Goal: Task Accomplishment & Management: Manage account settings

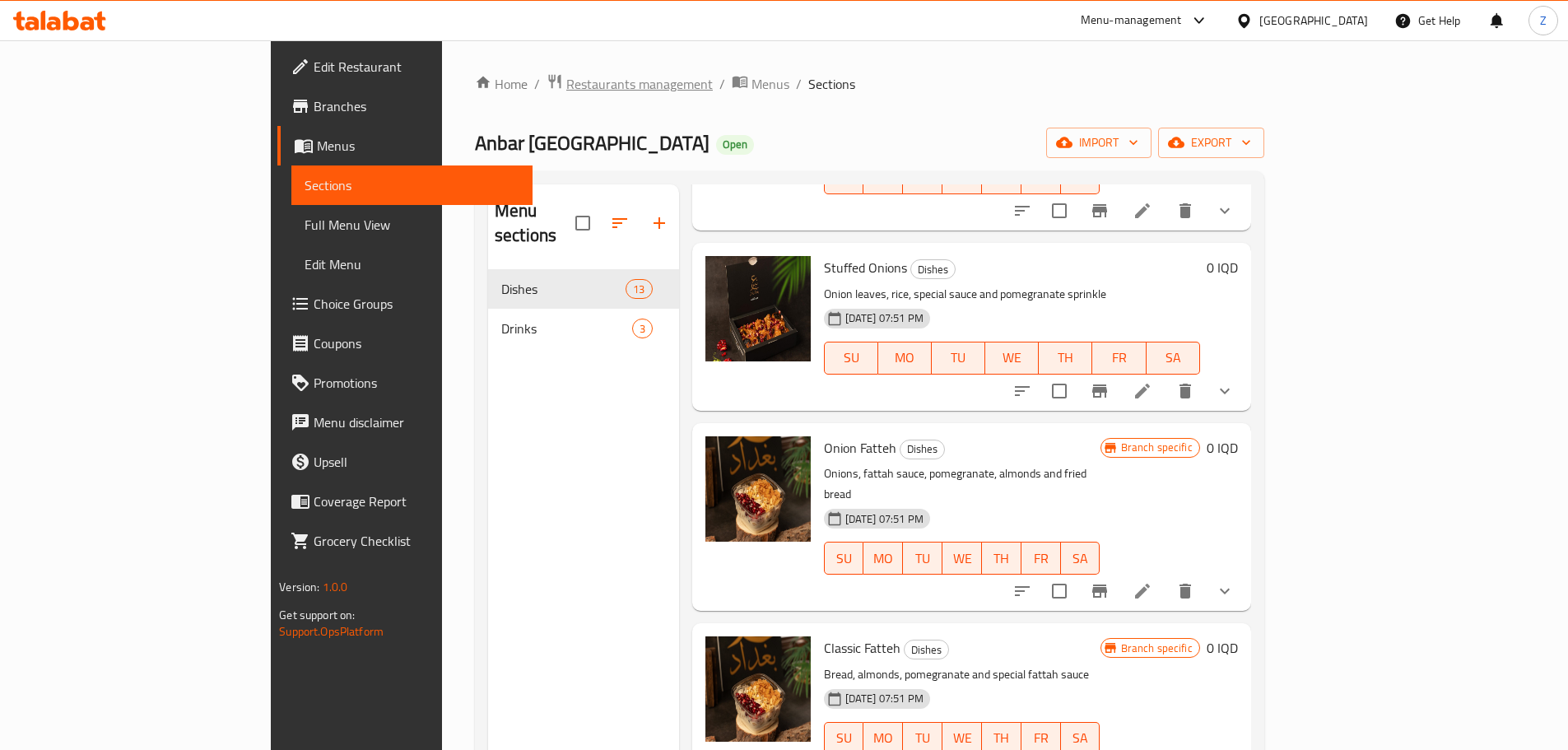
click at [566, 82] on span "Restaurants management" at bounding box center [640, 84] width 147 height 20
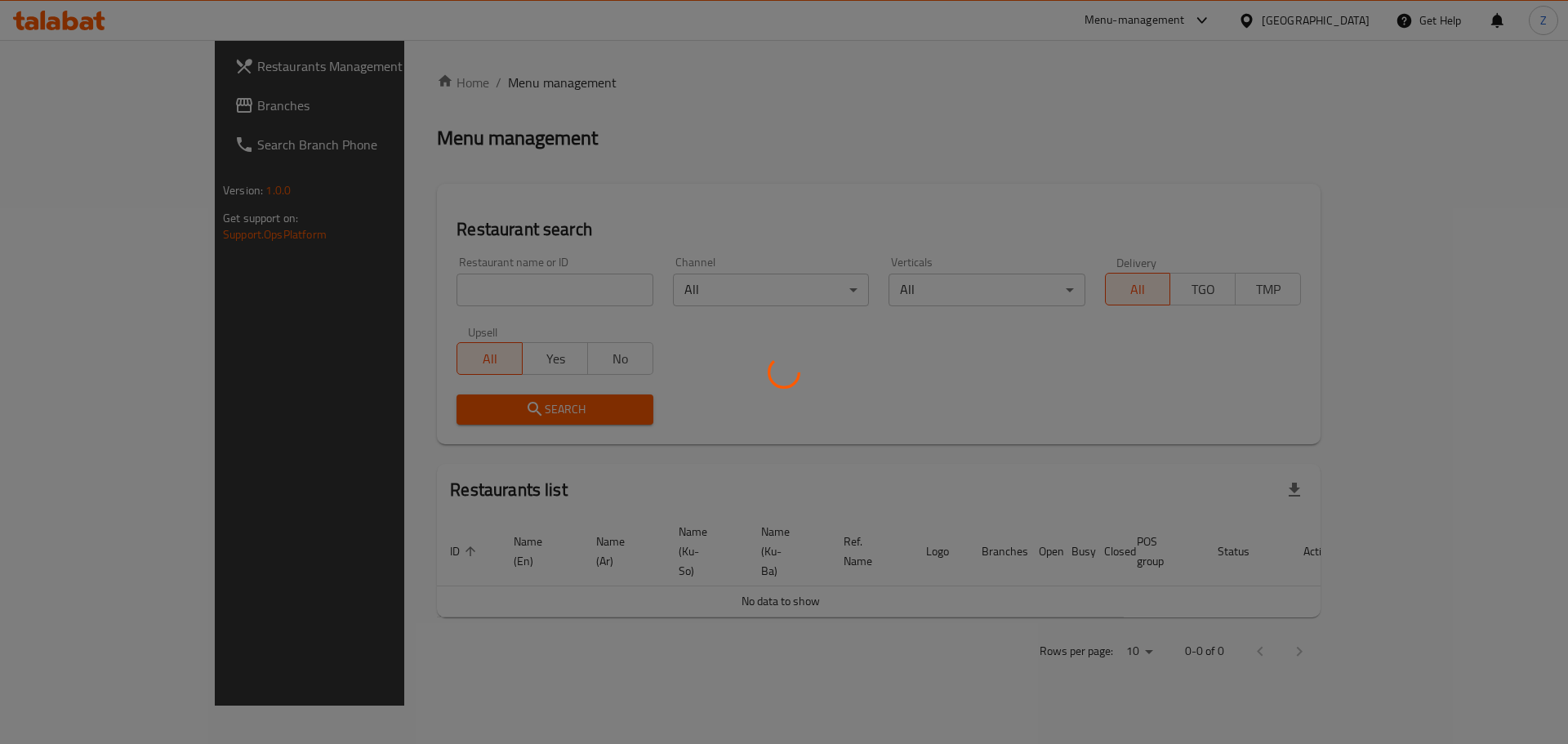
click at [462, 284] on div at bounding box center [784, 372] width 1568 height 744
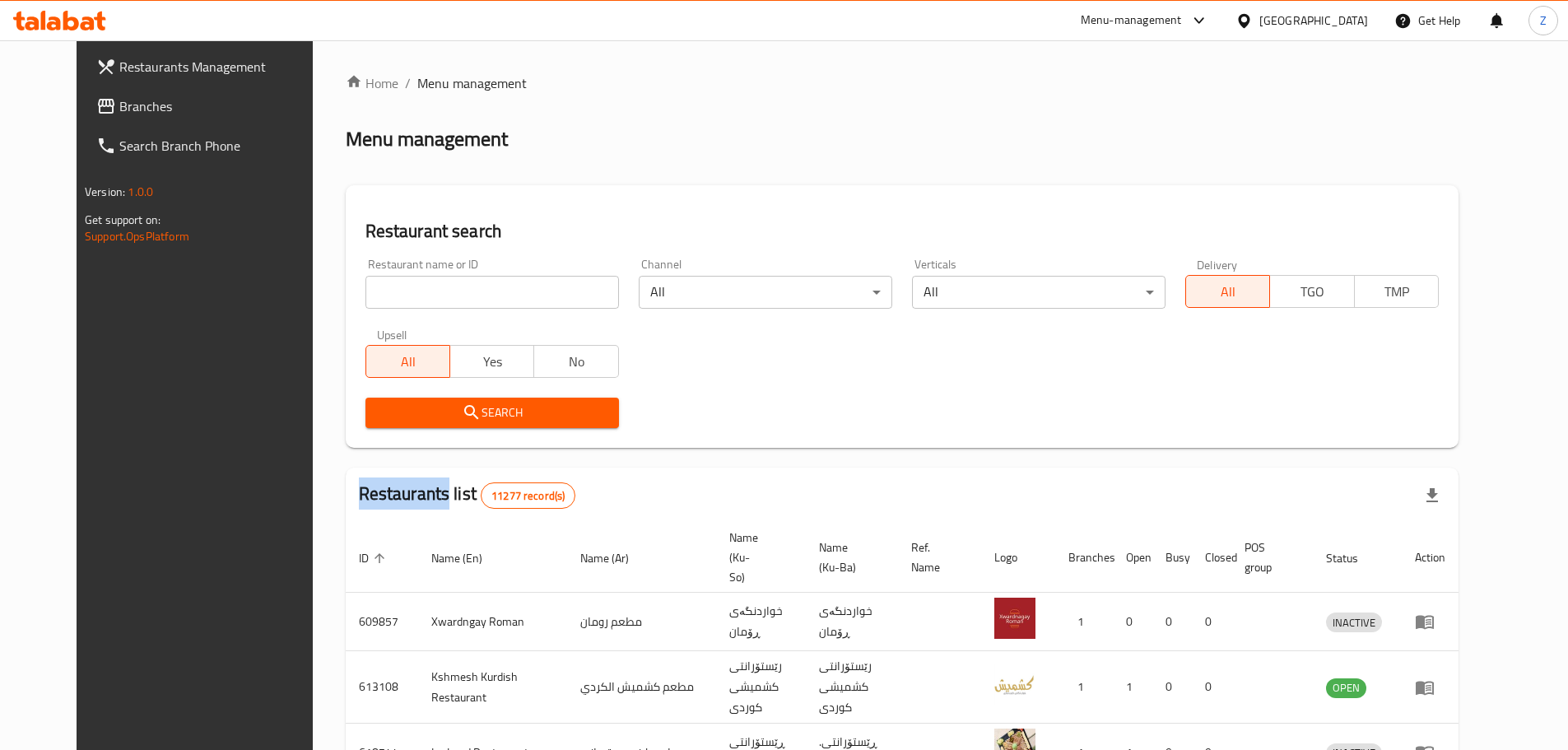
click at [468, 286] on div "Home / Menu management Menu management Restaurant search Restaurant name or ID …" at bounding box center [902, 640] width 1113 height 1134
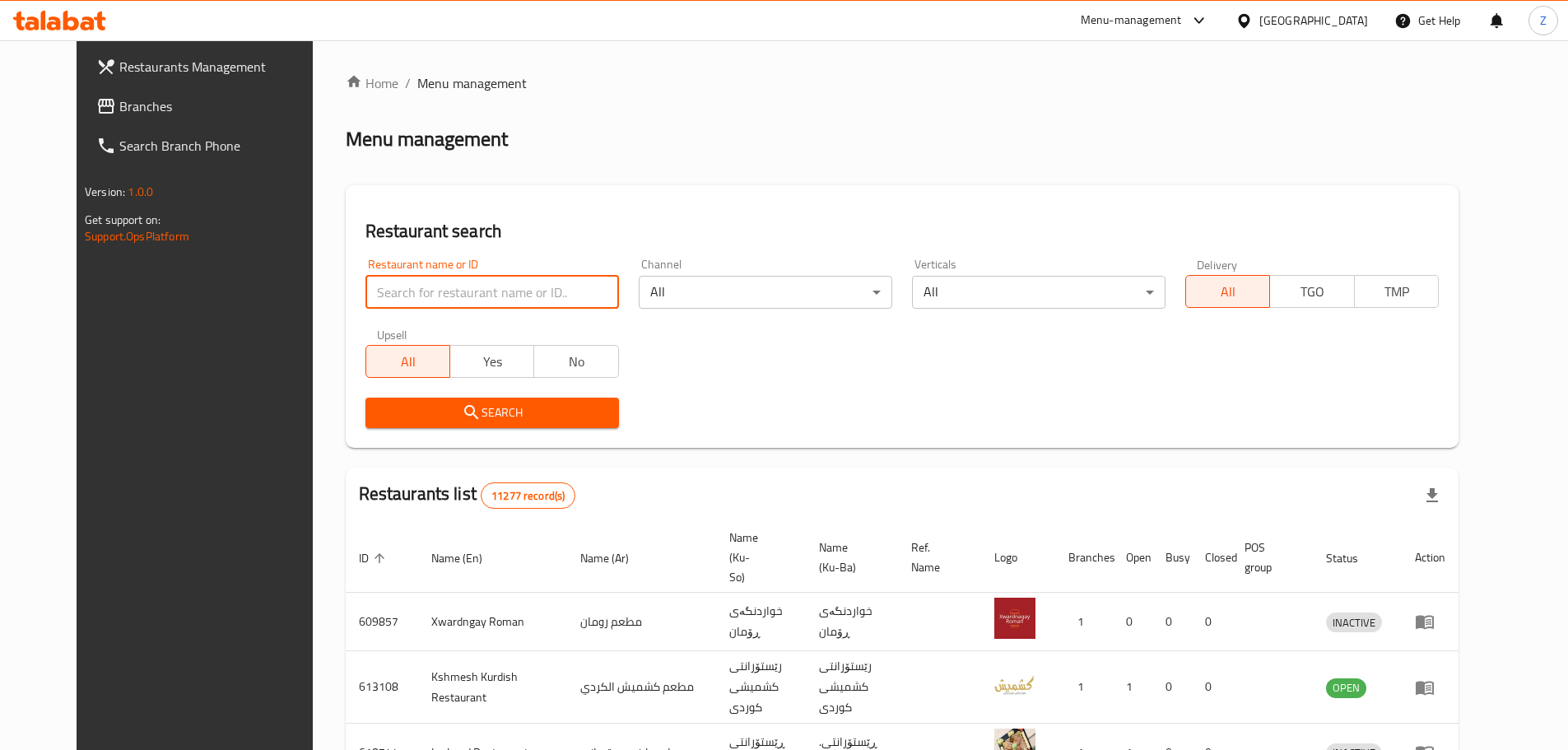
click at [472, 287] on input "search" at bounding box center [492, 292] width 254 height 33
paste input "671769"
type input "671769"
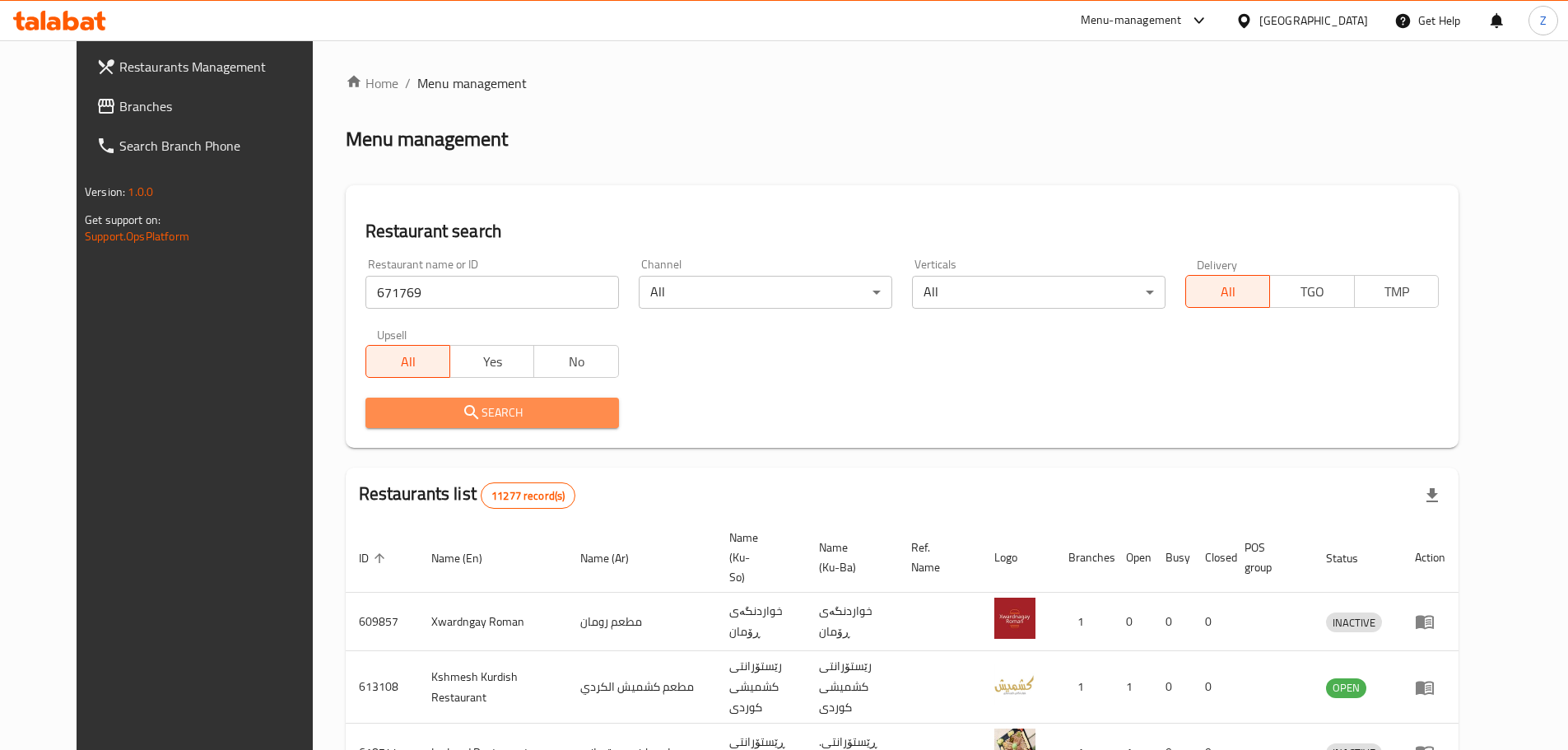
click at [480, 417] on span "Search" at bounding box center [492, 413] width 227 height 20
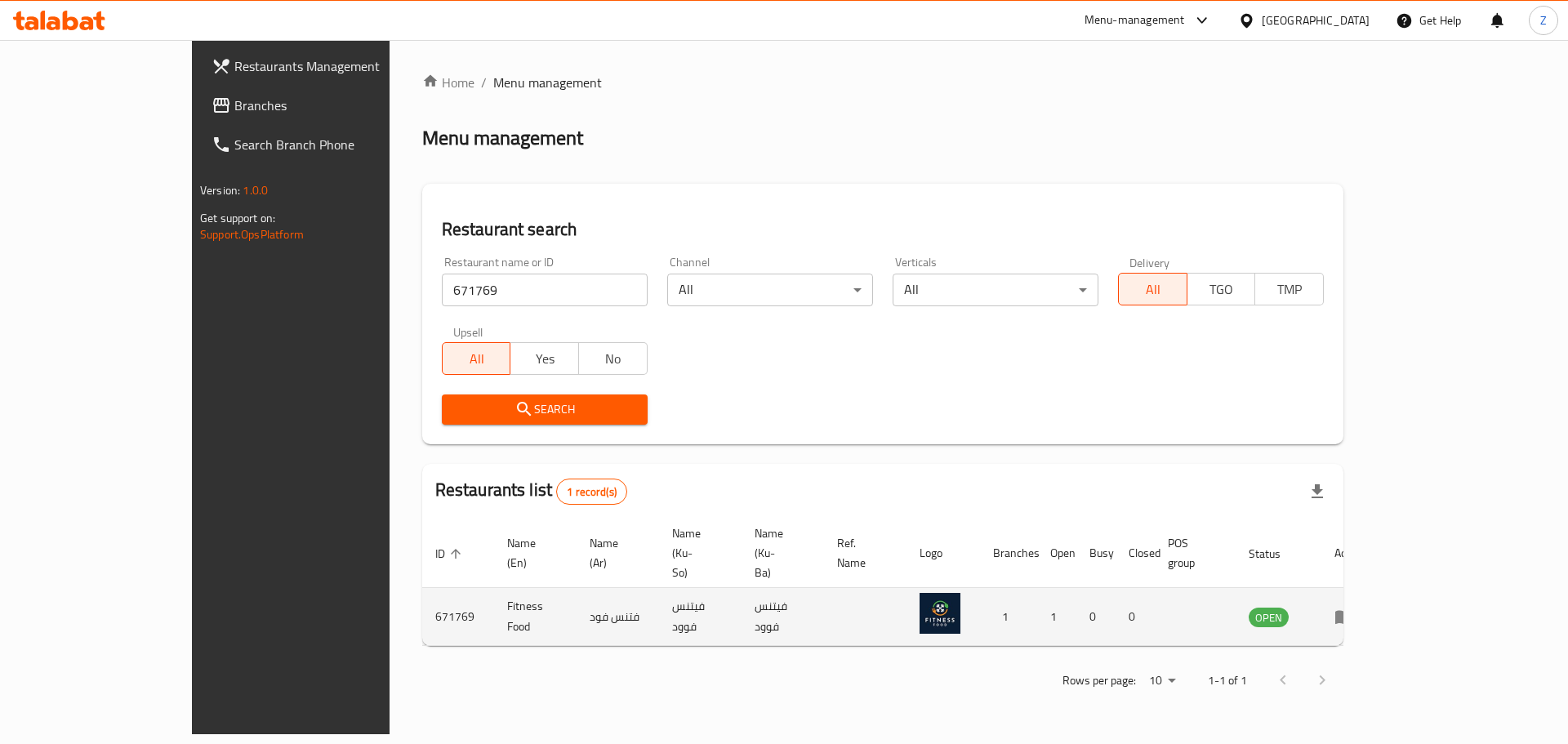
click at [1354, 607] on icon "enhanced table" at bounding box center [1344, 617] width 20 height 20
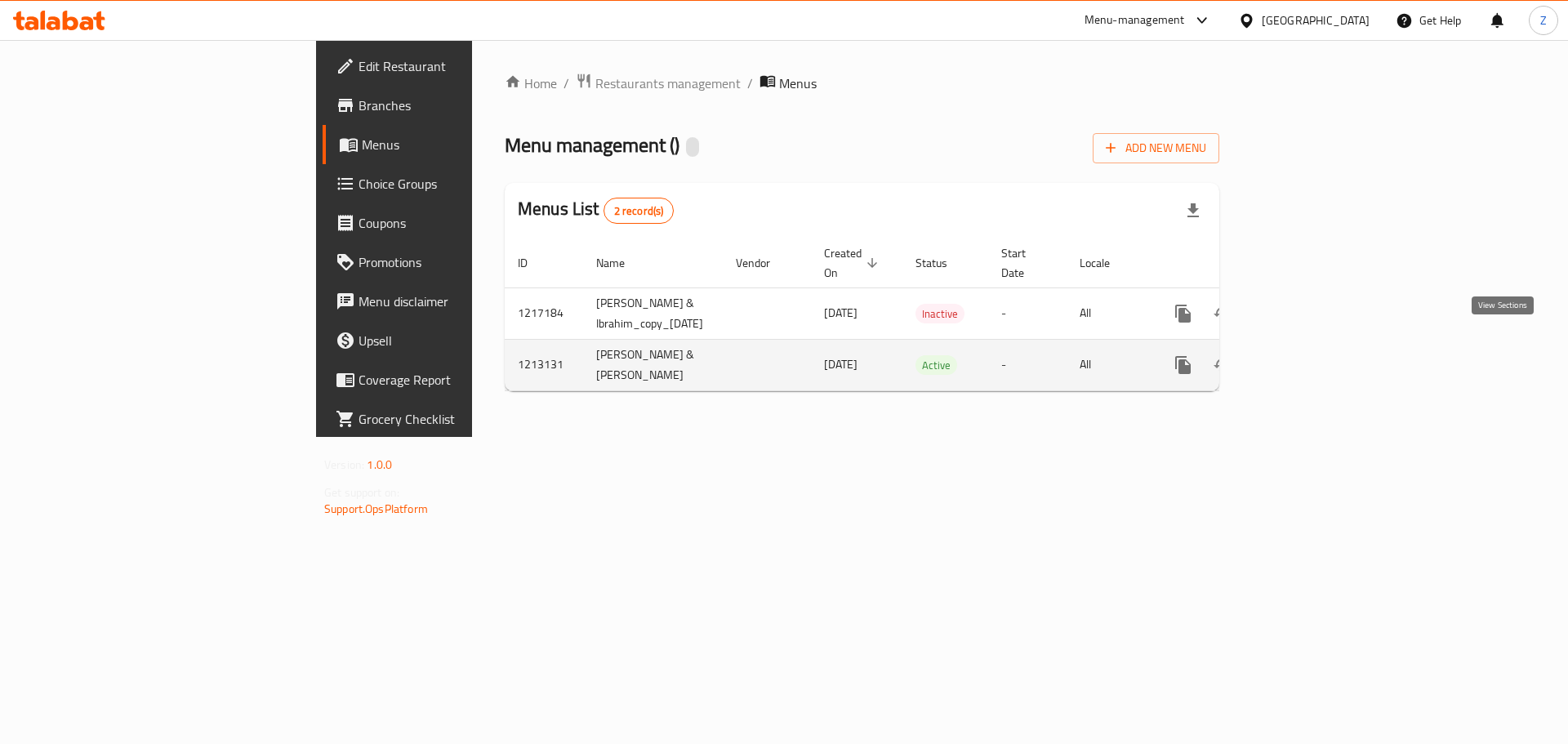
click at [1321, 346] on link "enhanced table" at bounding box center [1301, 365] width 39 height 39
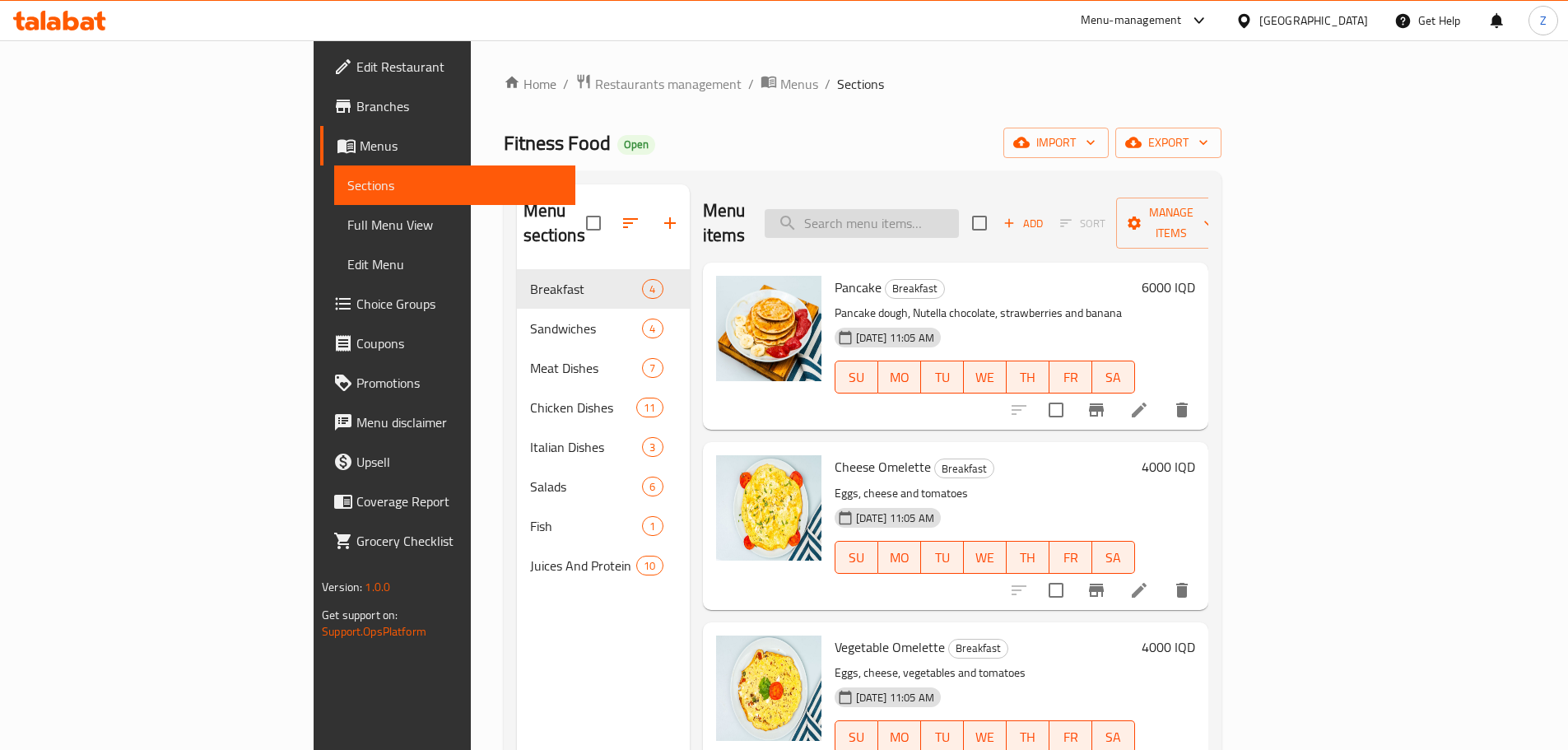
click at [947, 209] on input "search" at bounding box center [861, 223] width 194 height 28
click at [1195, 456] on h6 "4000 IQD" at bounding box center [1168, 467] width 53 height 23
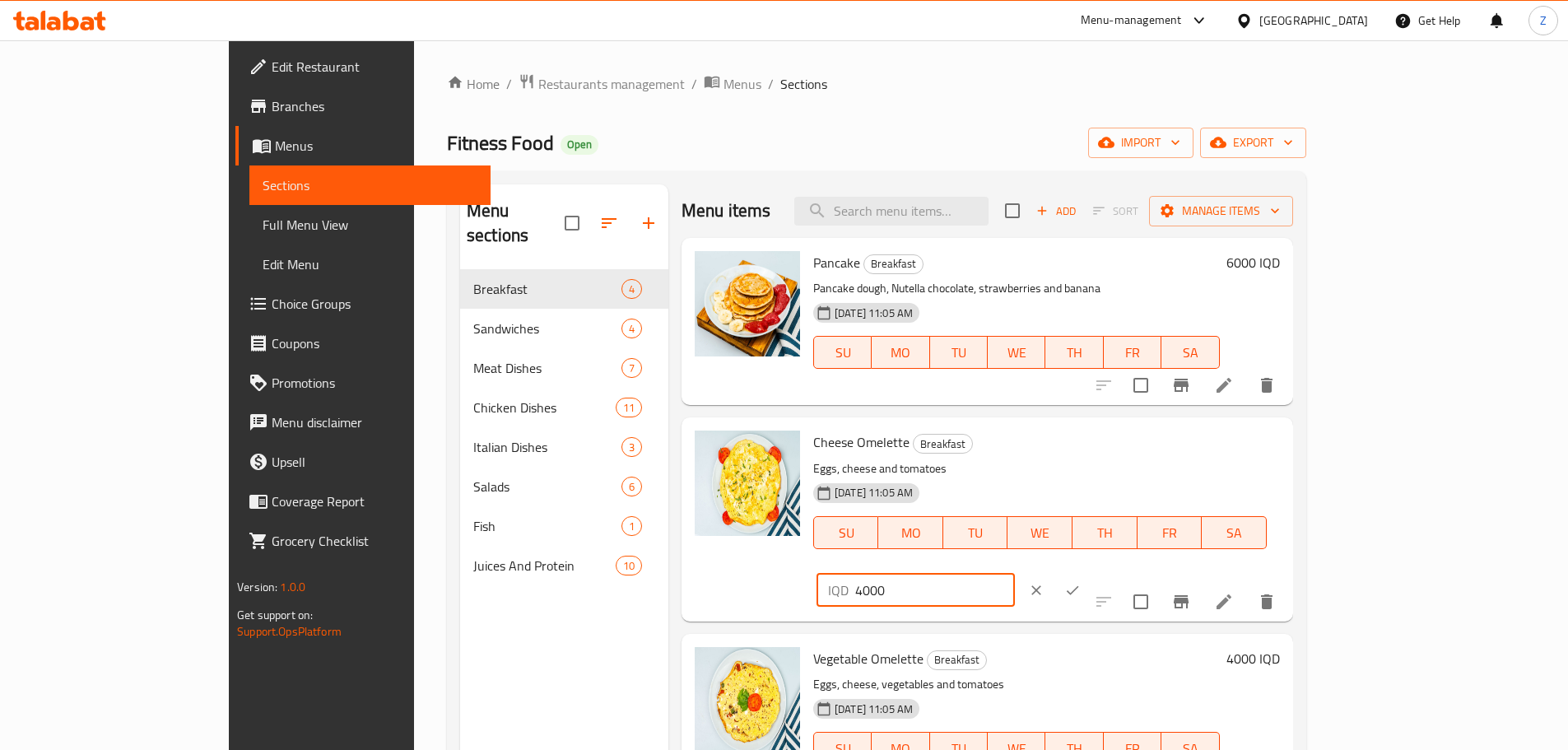
drag, startPoint x: 1276, startPoint y: 450, endPoint x: 1264, endPoint y: 447, distance: 12.4
click at [1014, 574] on div "IQD 4000 ​" at bounding box center [916, 590] width 198 height 33
click at [1014, 574] on input "5000" at bounding box center [935, 590] width 159 height 33
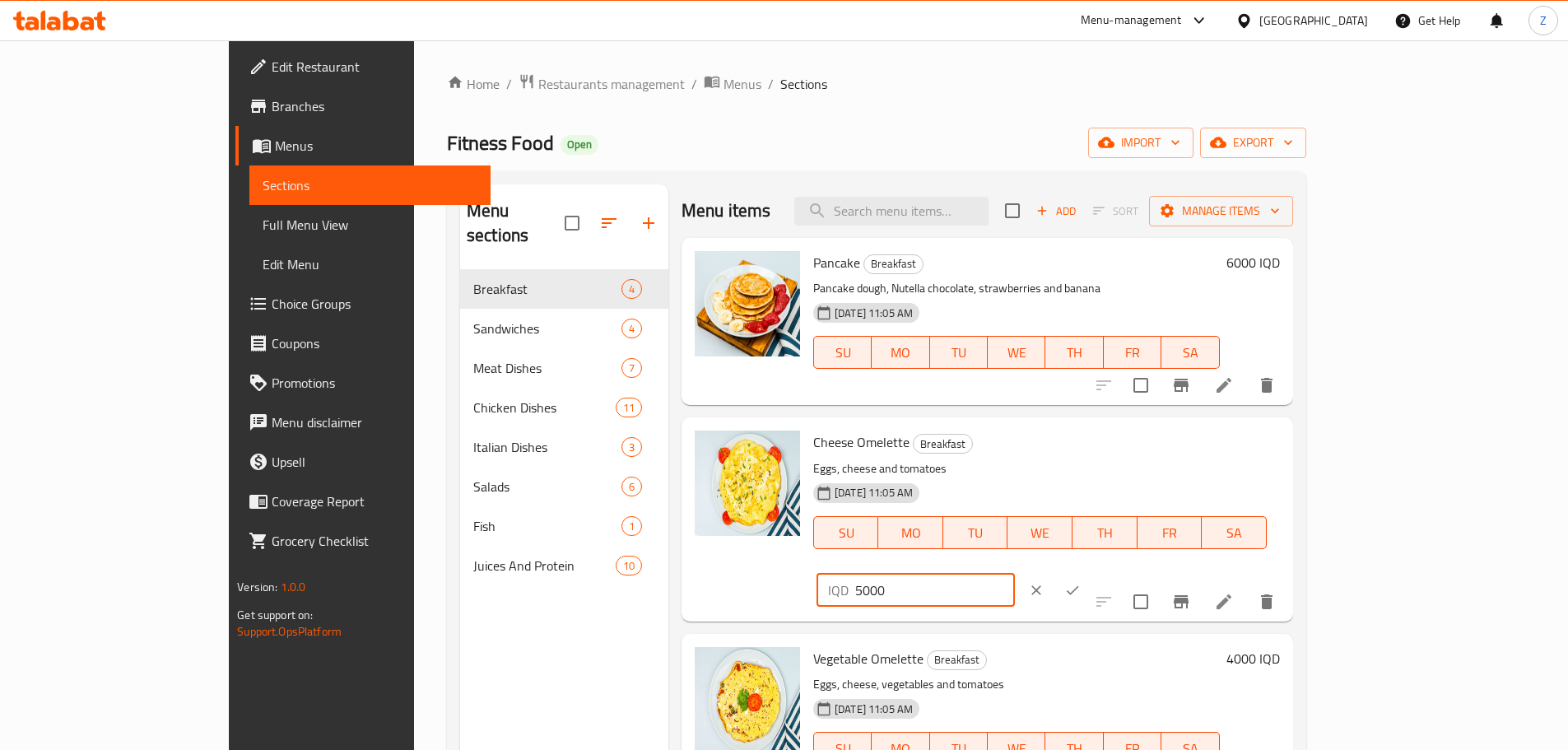
type input "5000"
click at [1091, 572] on button "ok" at bounding box center [1072, 590] width 37 height 37
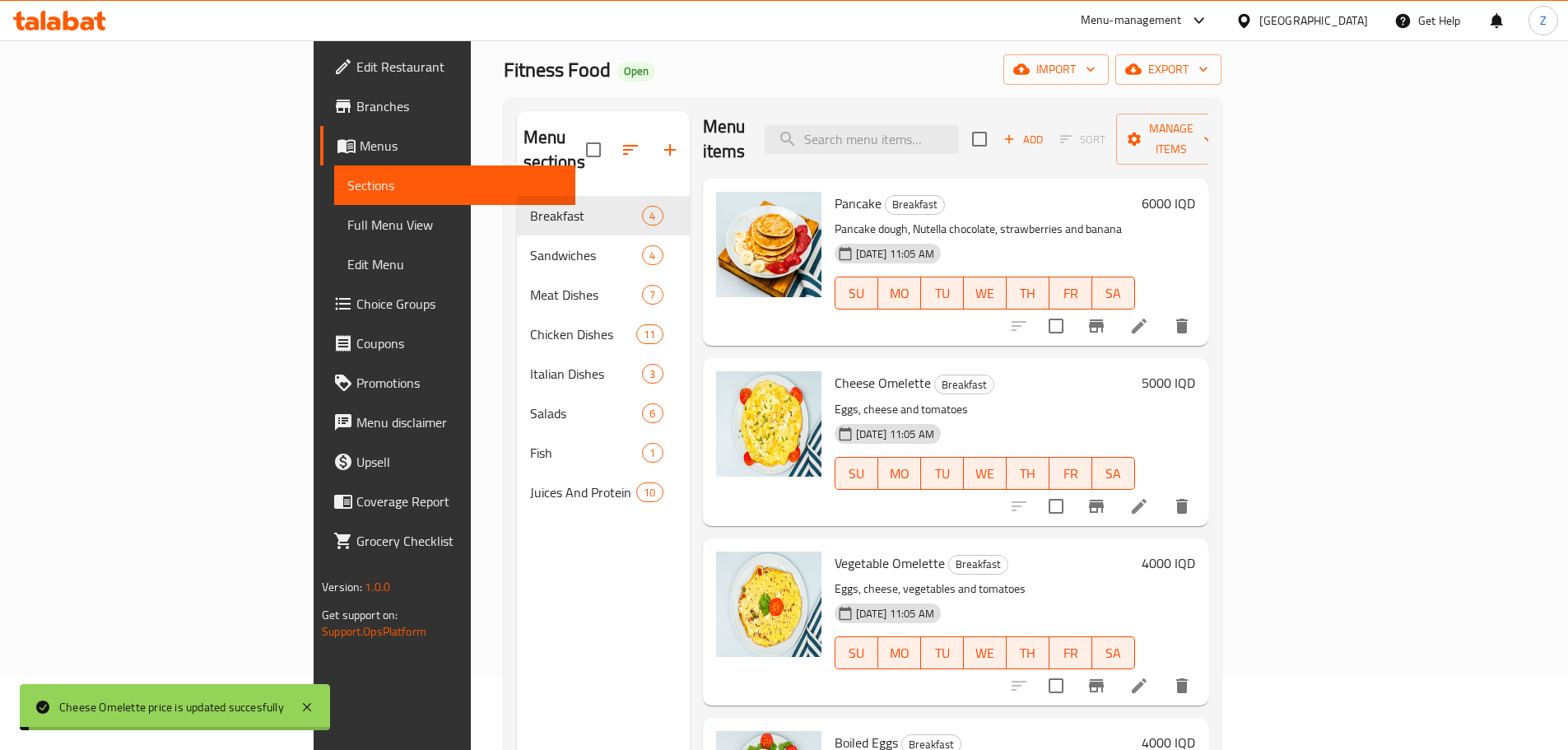
scroll to position [165, 0]
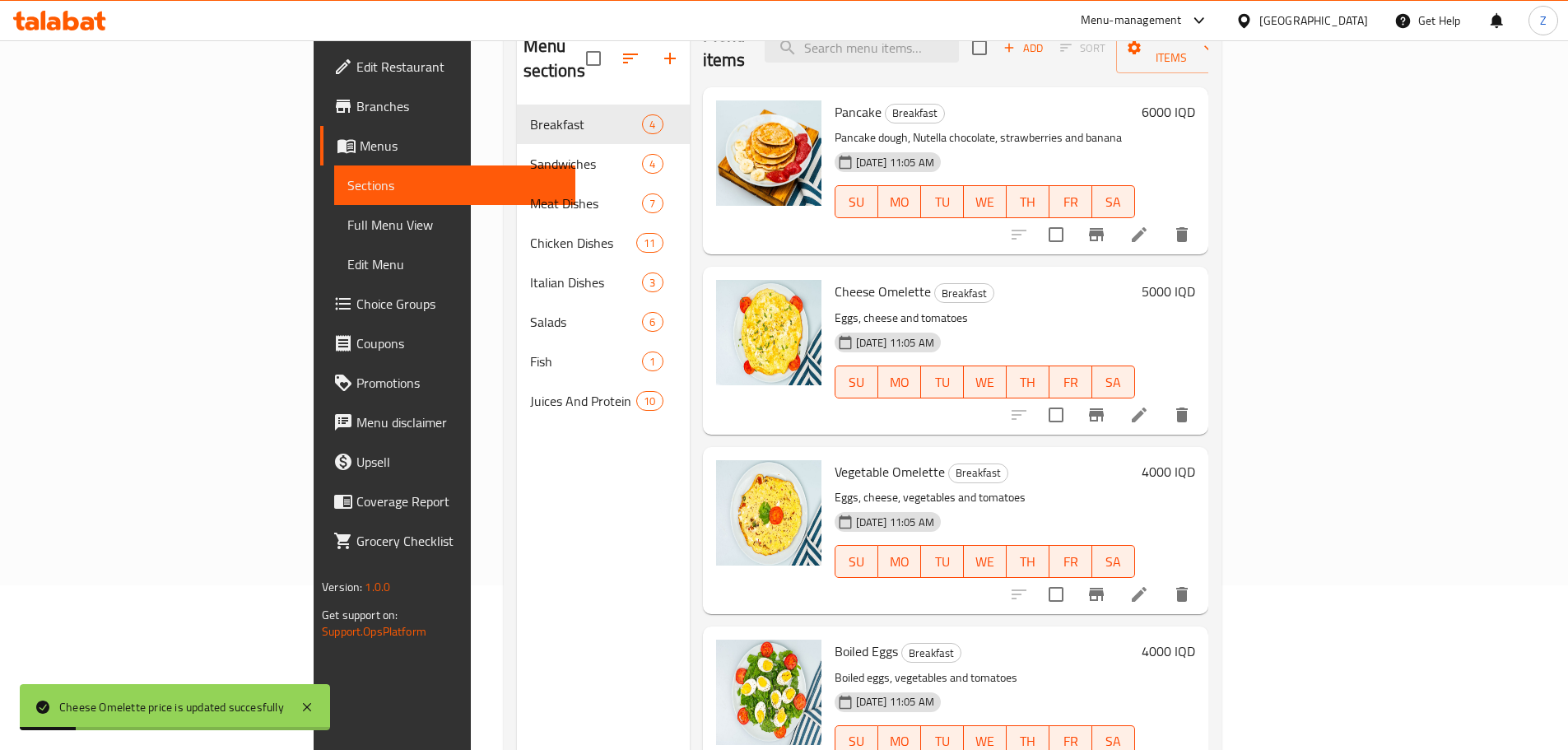
click at [1195, 460] on h6 "4000 IQD" at bounding box center [1168, 471] width 53 height 23
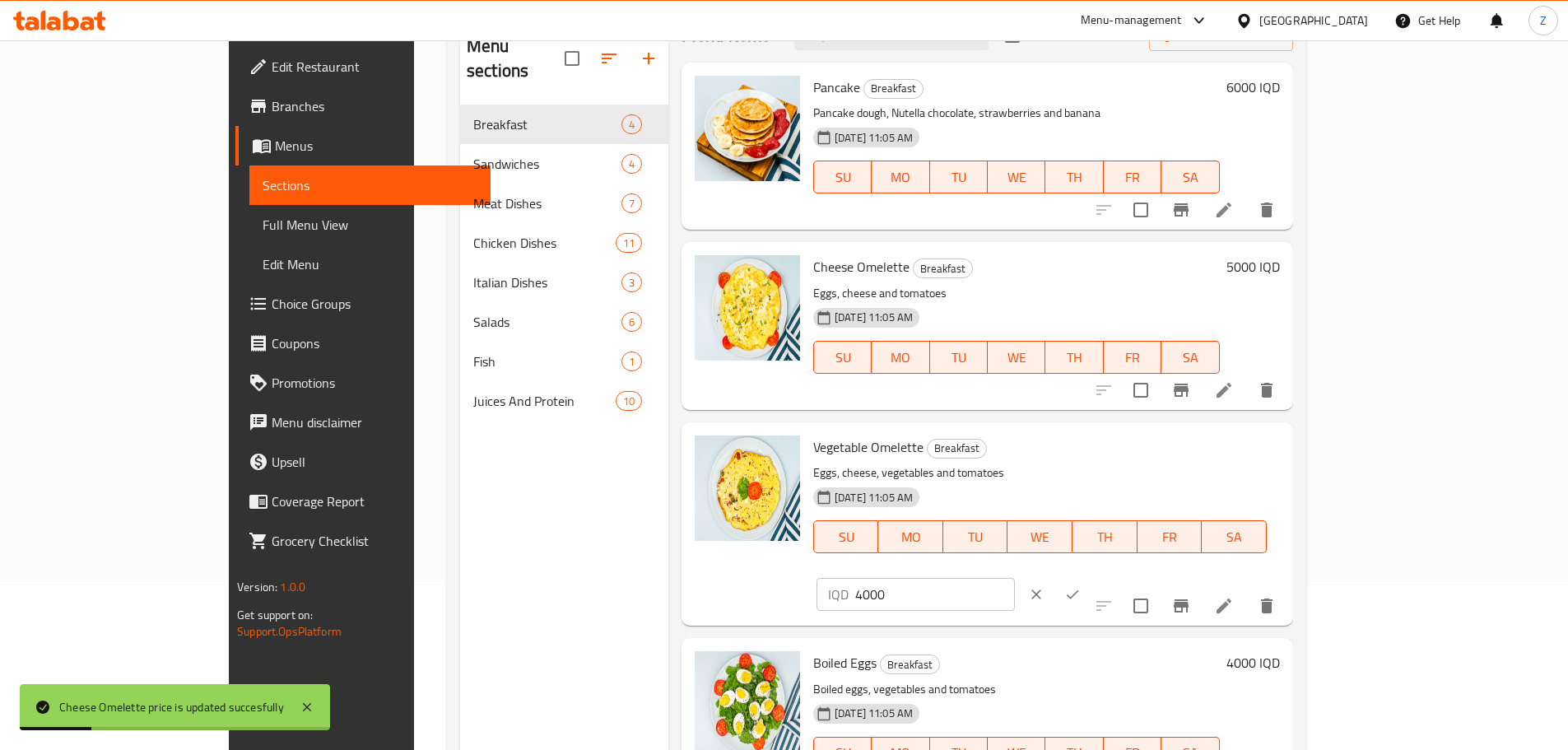
click at [1014, 578] on input "4000" at bounding box center [935, 594] width 159 height 33
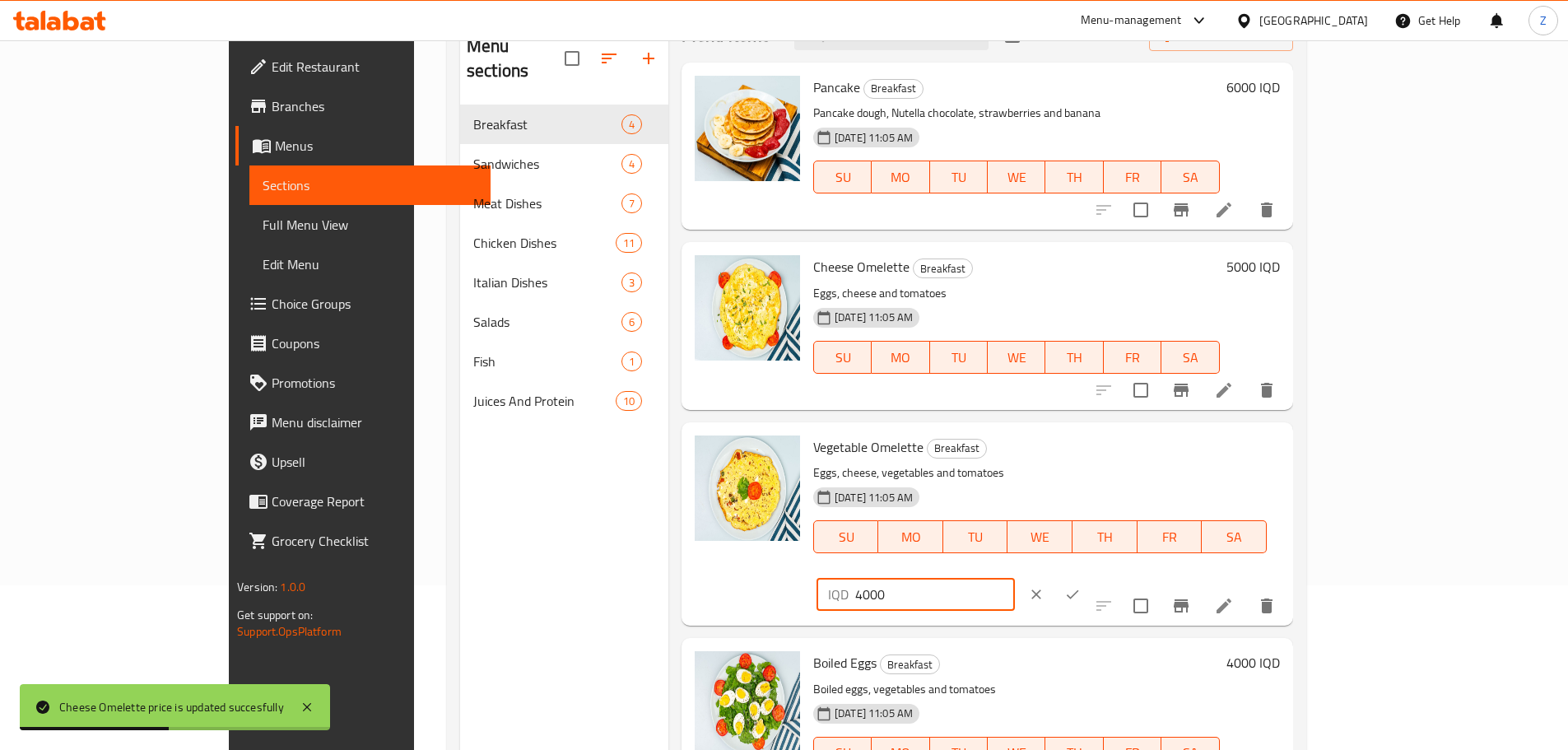
click at [1014, 578] on input "4000" at bounding box center [935, 594] width 159 height 33
paste input "5"
type input "5000"
click at [1080, 586] on icon "ok" at bounding box center [1072, 594] width 16 height 17
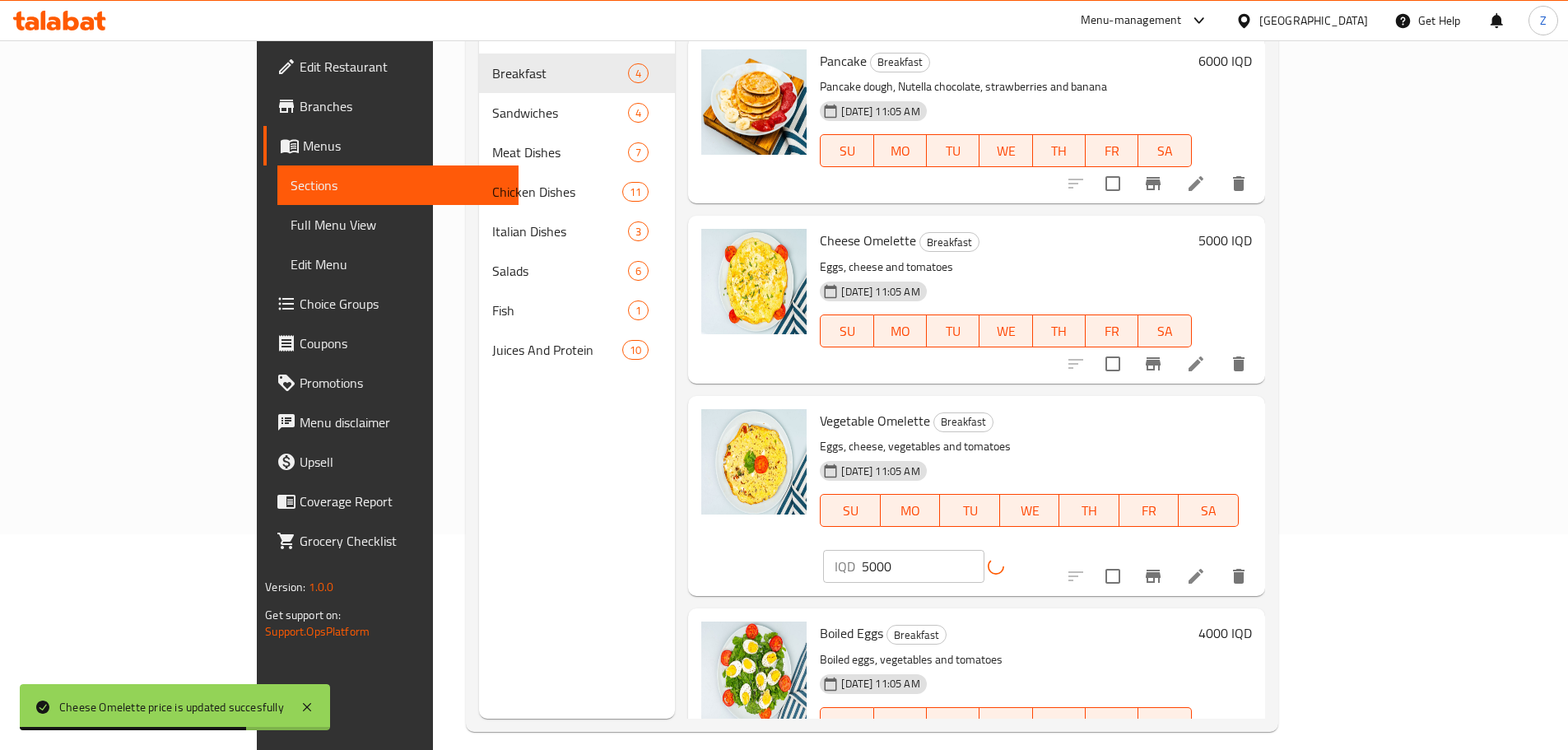
scroll to position [230, 0]
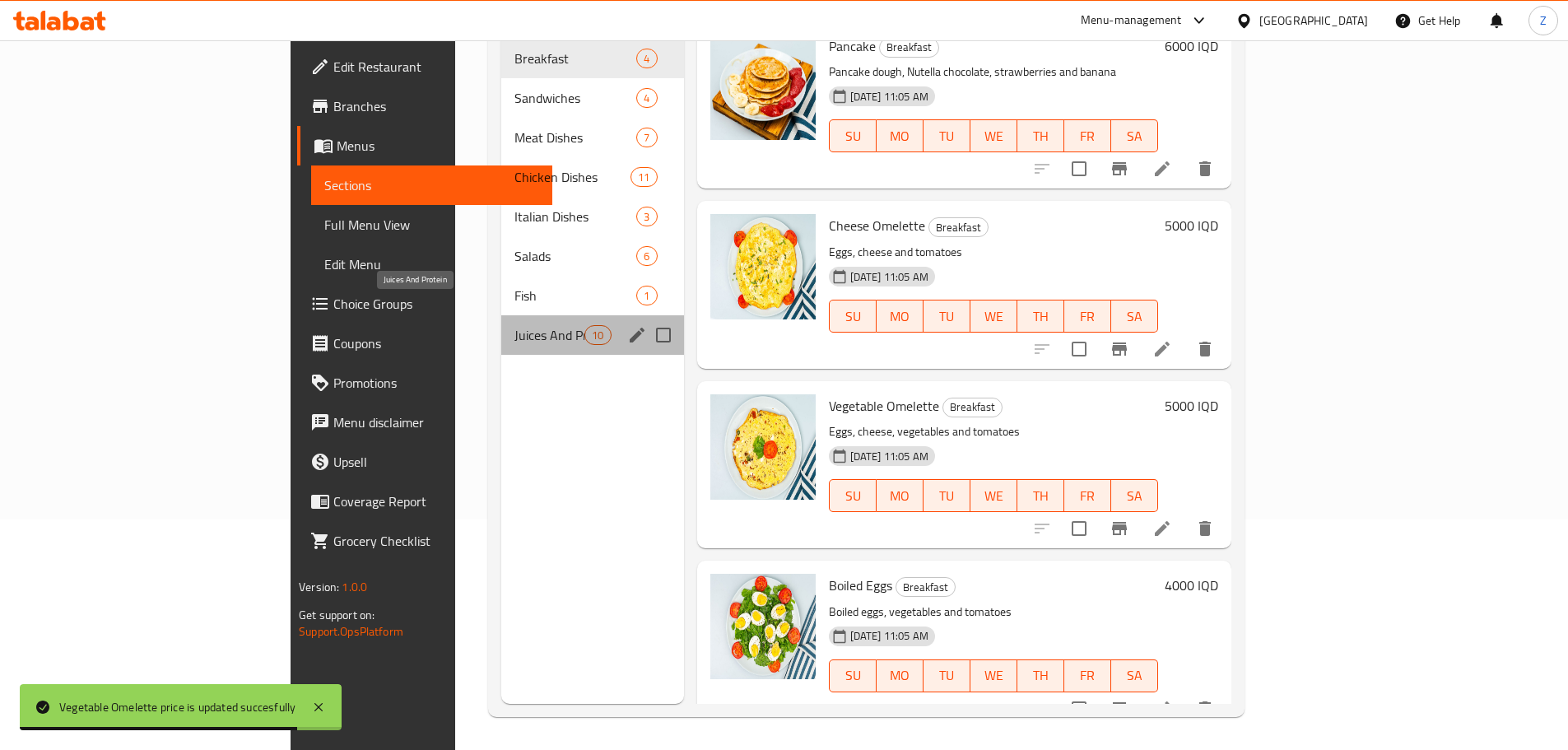
click at [514, 325] on span "Juices And Protein" at bounding box center [549, 336] width 70 height 20
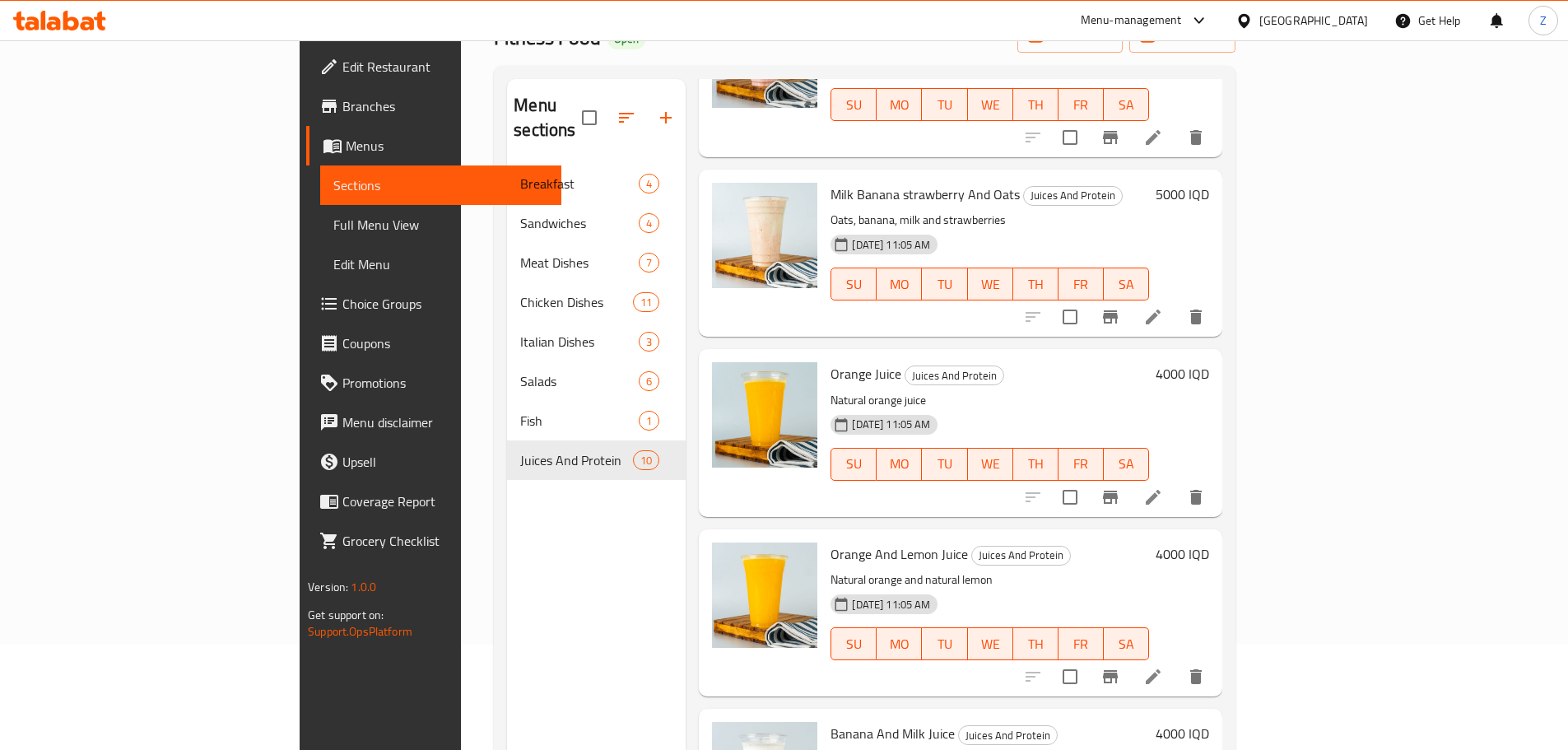
scroll to position [165, 0]
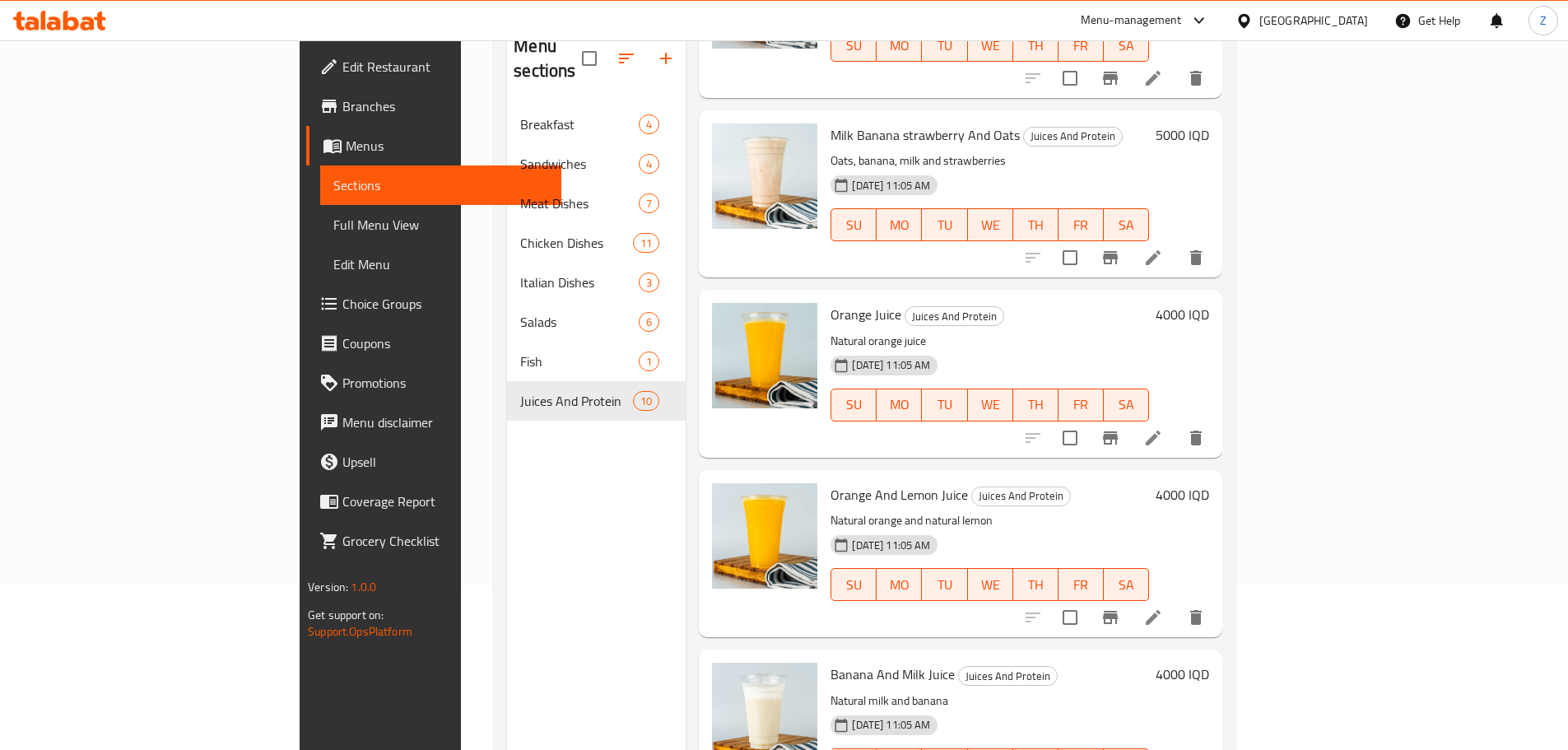
click at [1209, 303] on h6 "4000 IQD" at bounding box center [1182, 314] width 53 height 23
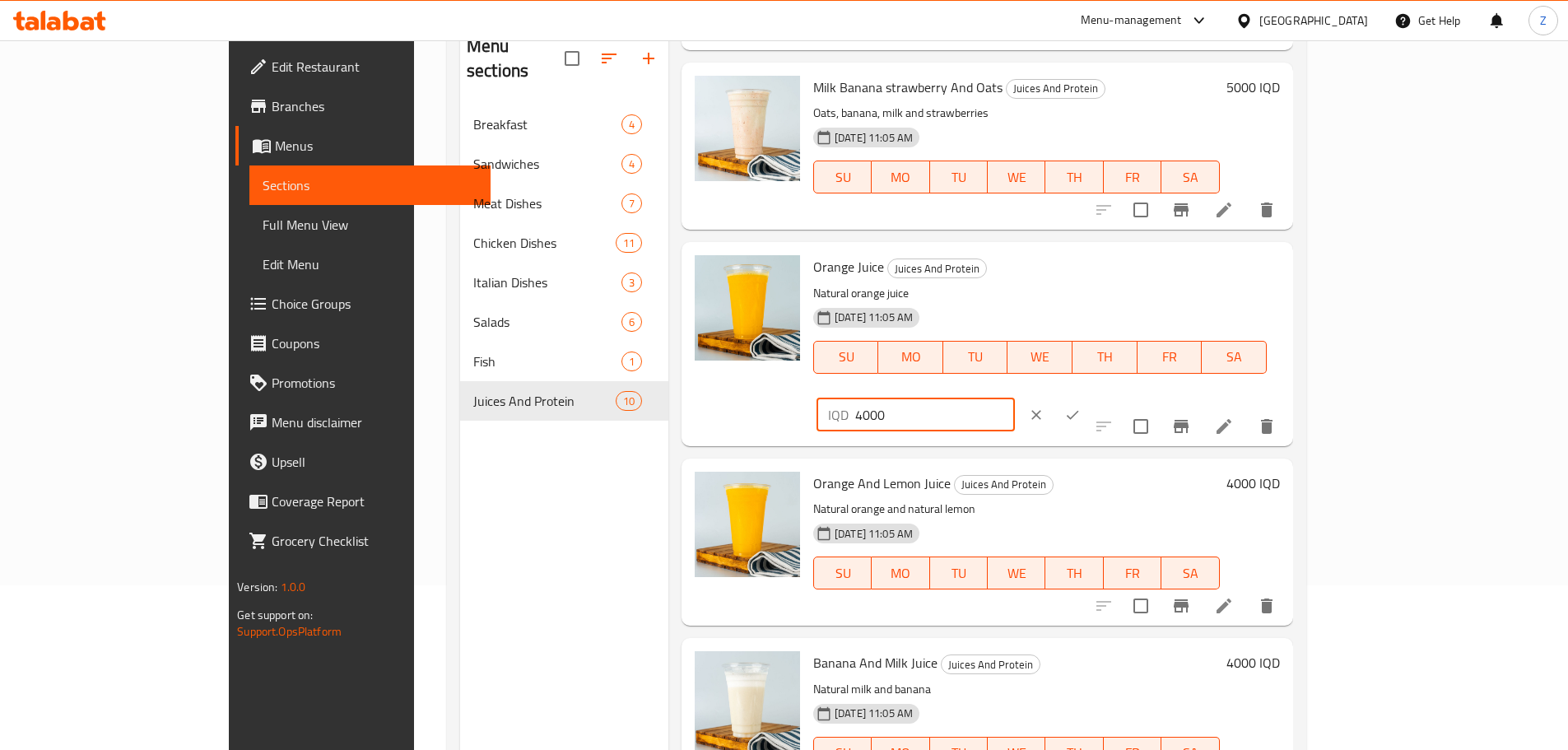
click at [1014, 399] on input "4000" at bounding box center [935, 415] width 159 height 33
paste input "5"
type input "5000"
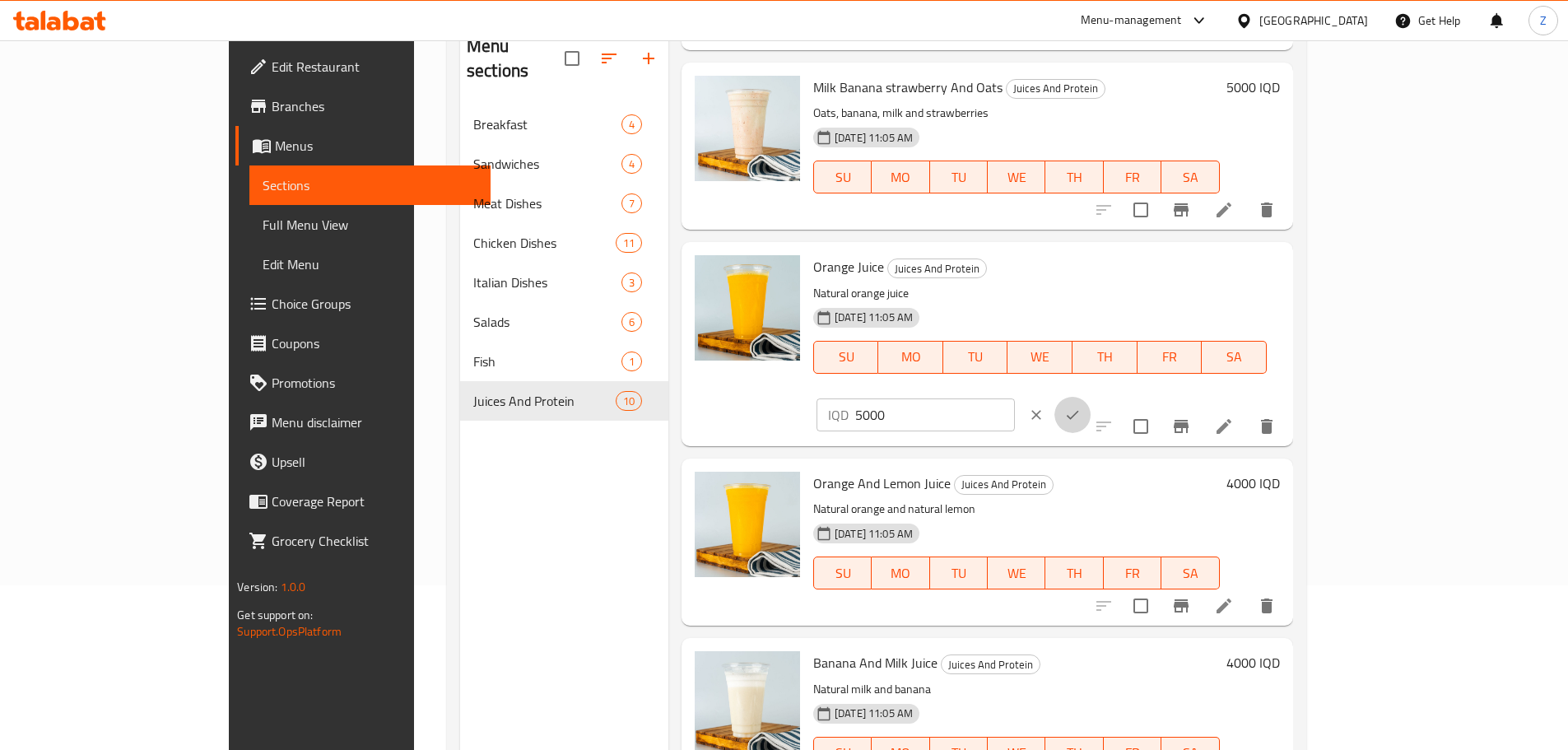
click at [1080, 407] on icon "ok" at bounding box center [1072, 415] width 16 height 17
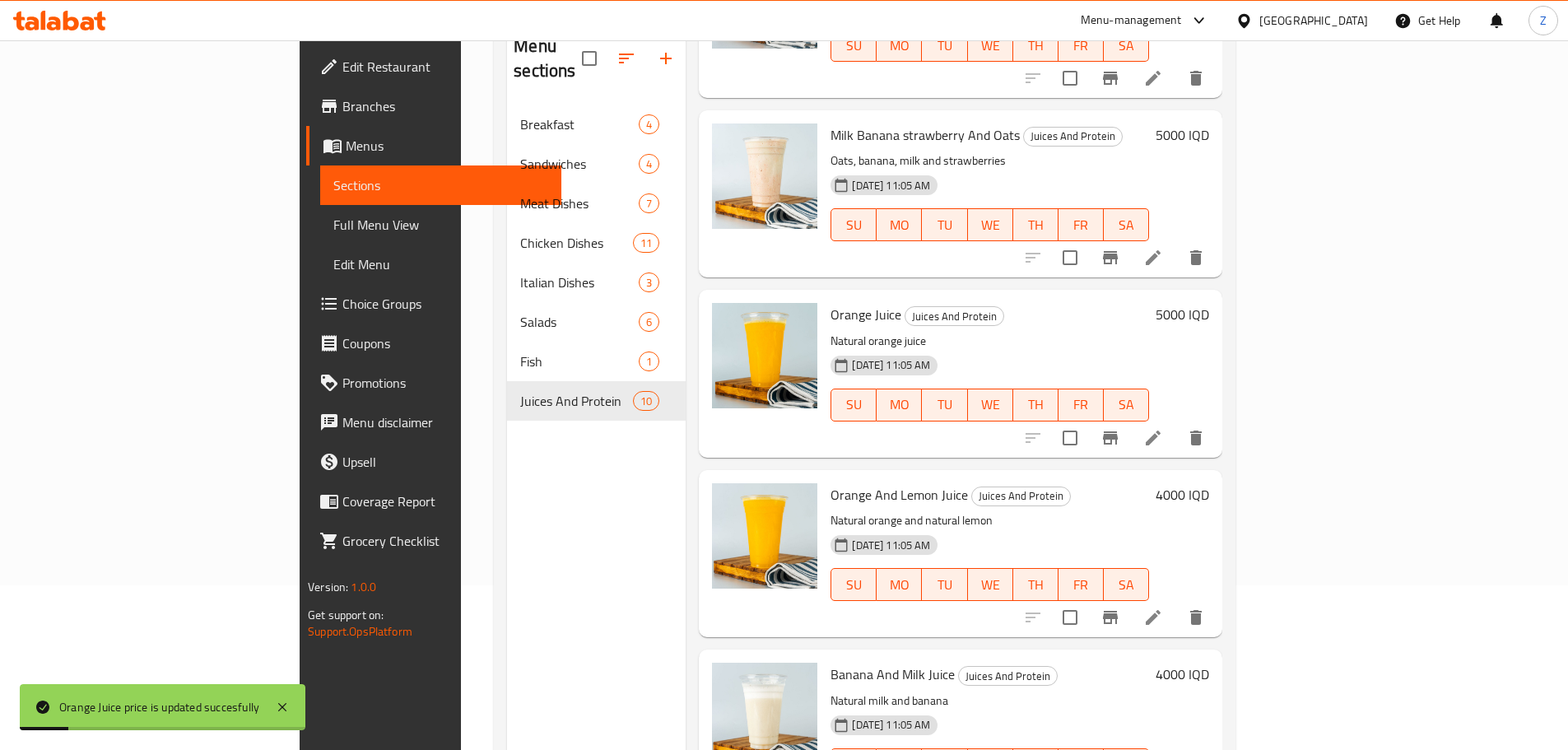
click at [1209, 483] on h6 "4000 IQD" at bounding box center [1182, 494] width 53 height 23
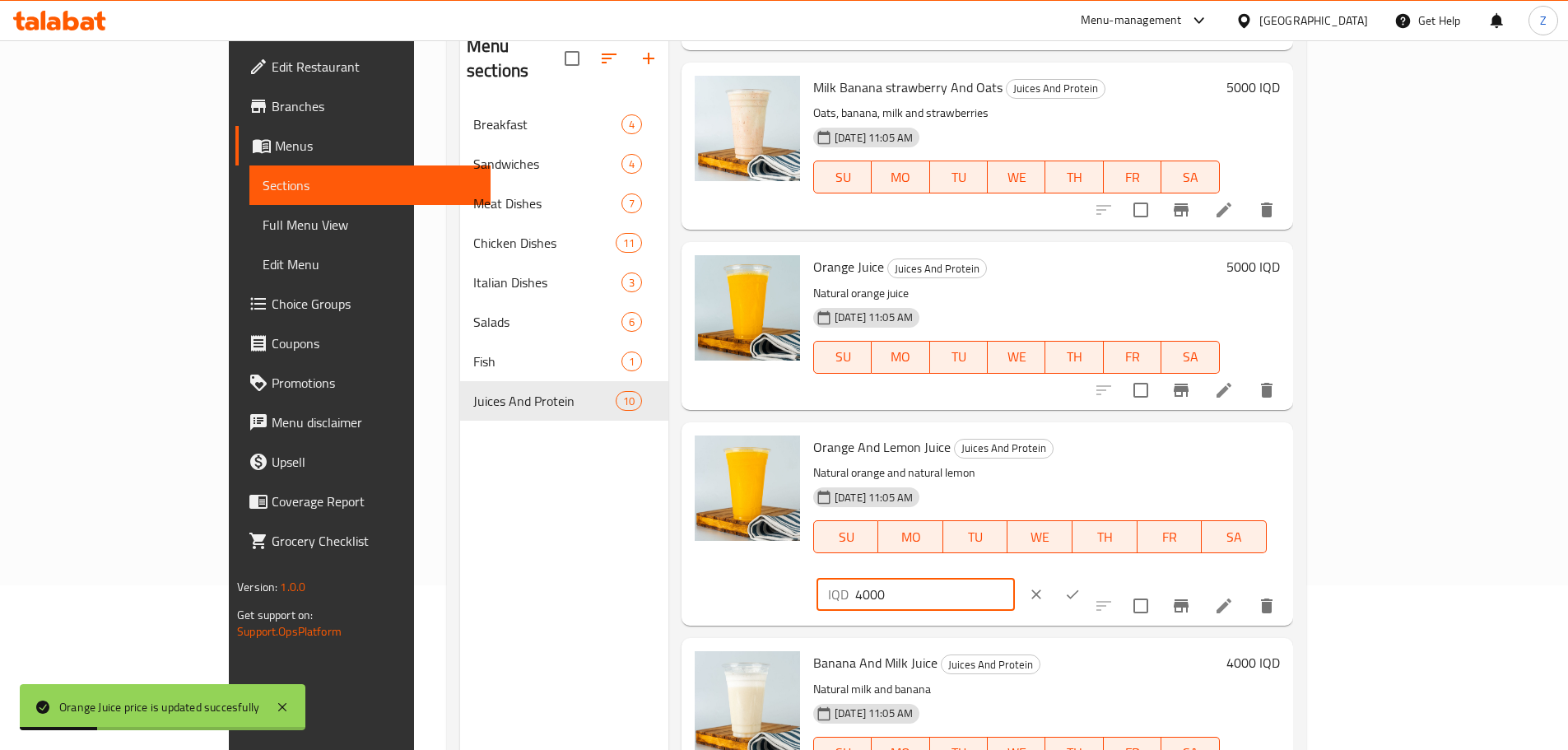
click at [1014, 578] on input "4000" at bounding box center [935, 594] width 159 height 33
paste input "5"
type input "5000"
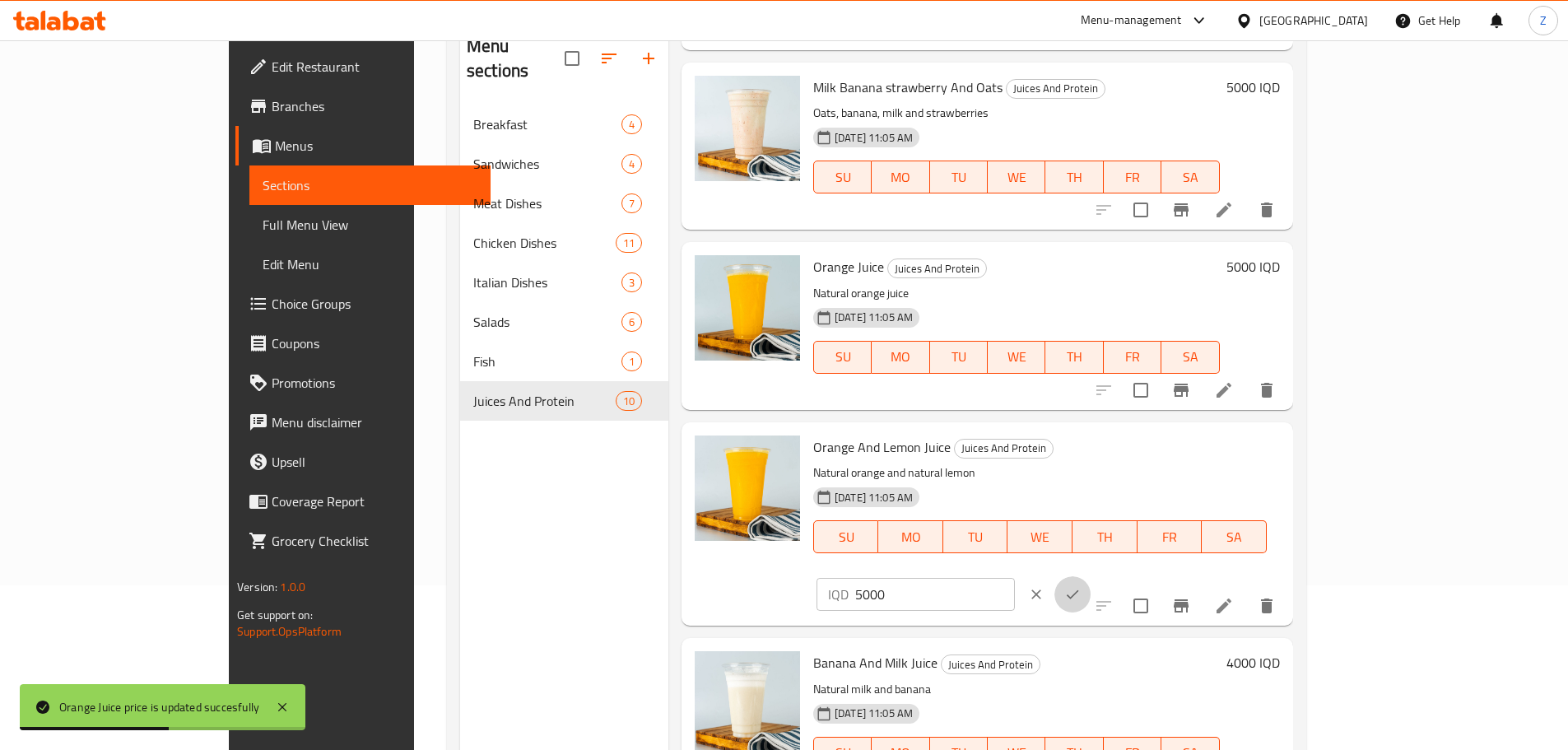
click at [1080, 586] on icon "ok" at bounding box center [1072, 594] width 16 height 17
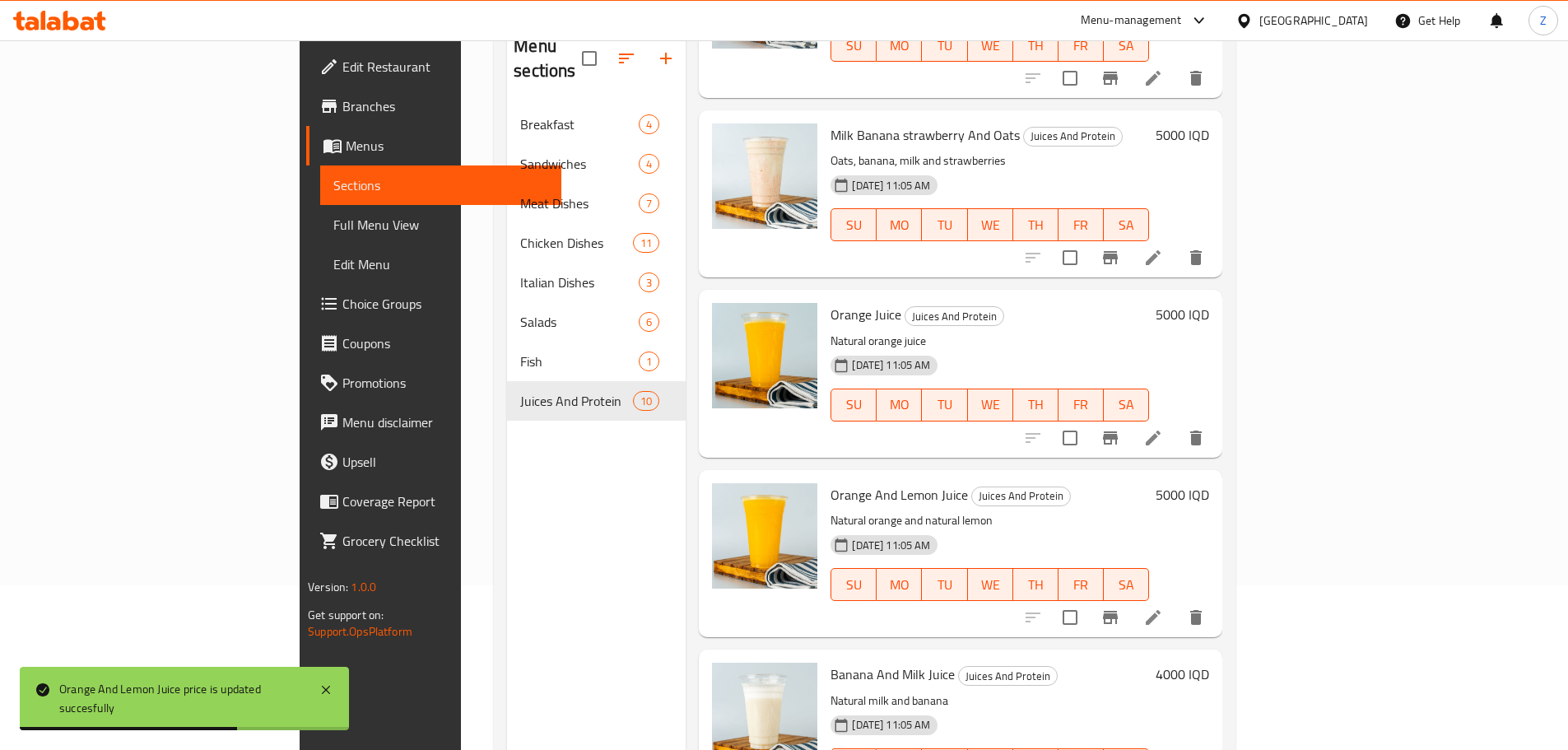
click at [1149, 663] on h6 "Banana And Milk Juice Juices And Protein" at bounding box center [990, 674] width 319 height 23
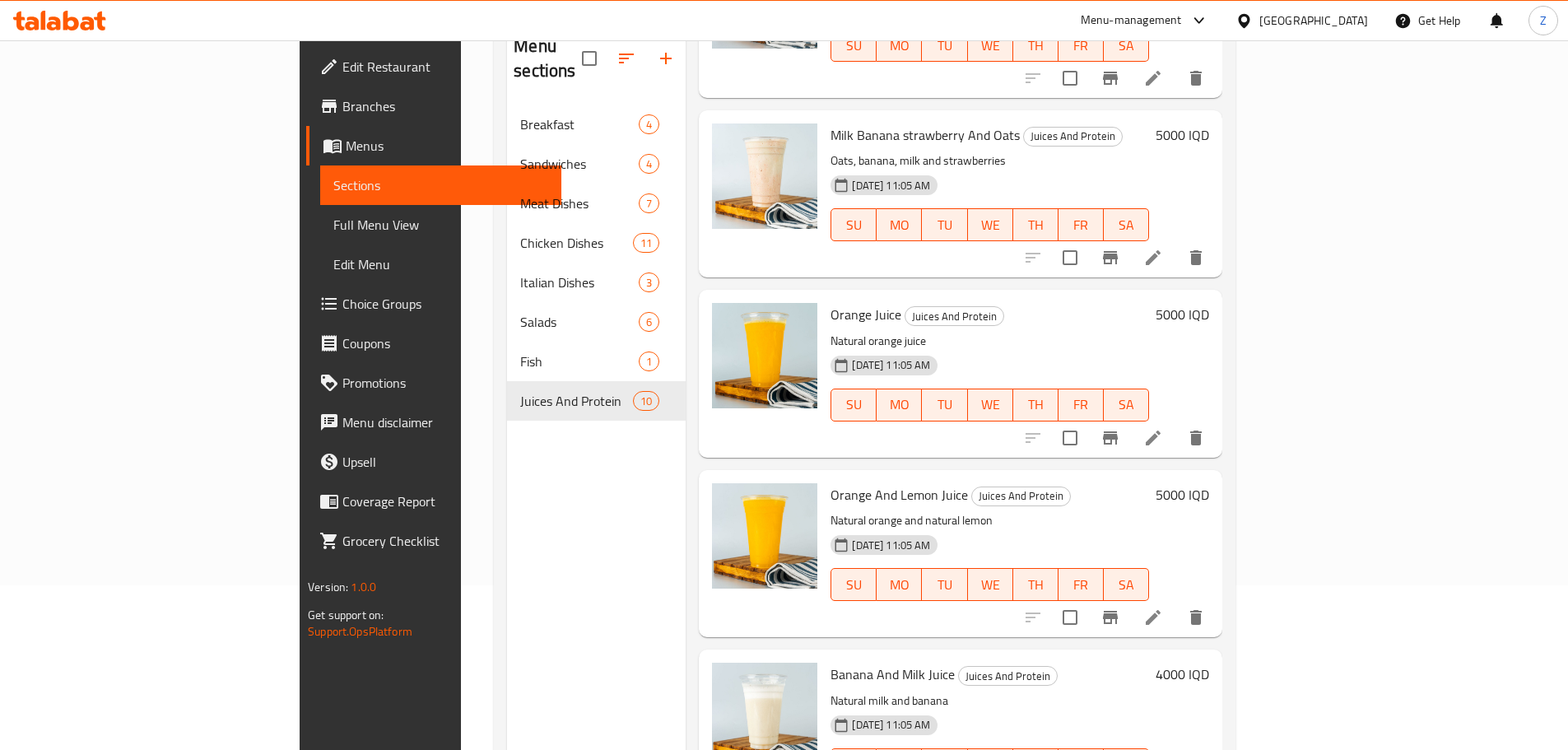
click at [1209, 663] on h6 "4000 IQD" at bounding box center [1182, 674] width 53 height 23
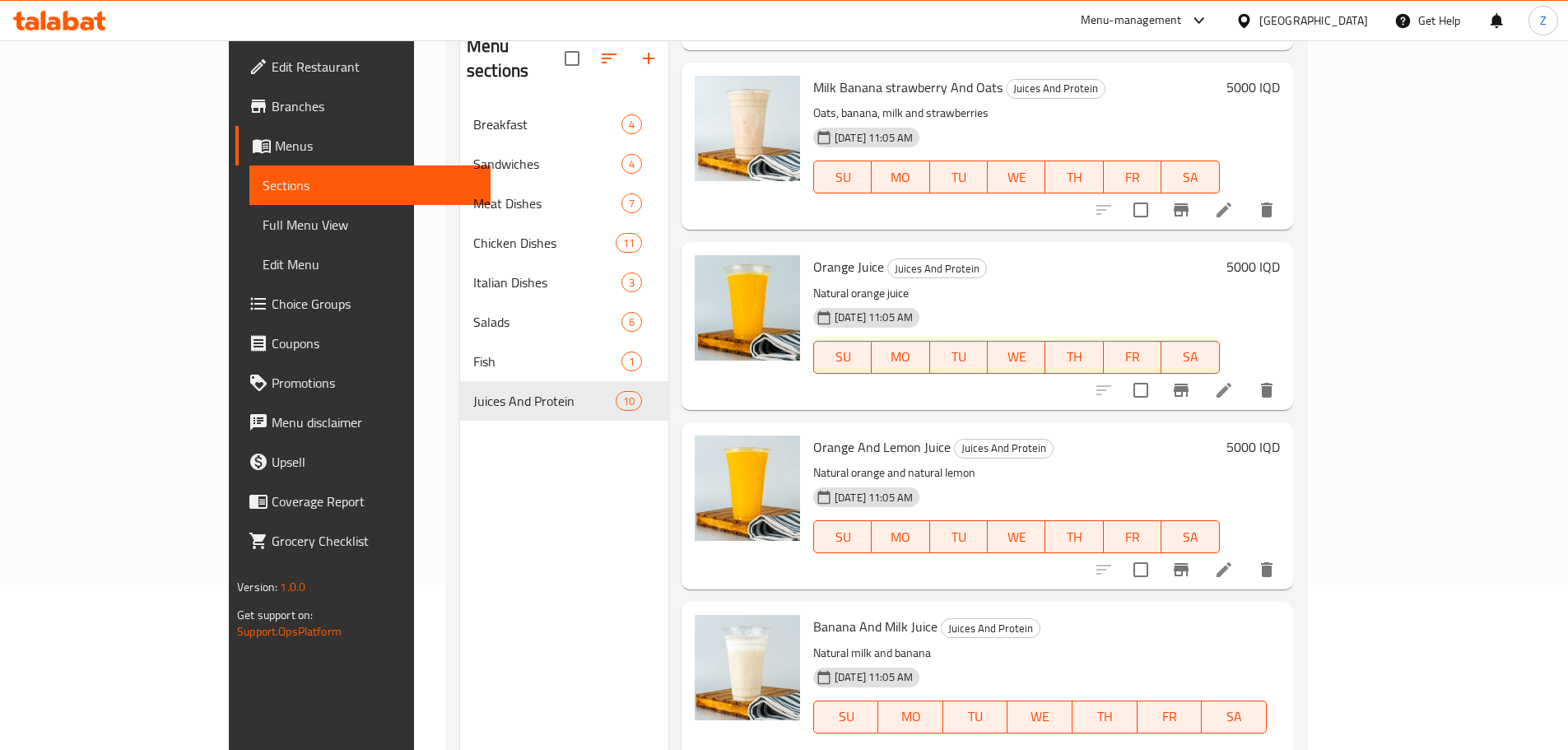
paste input "5000"
type input "5000"
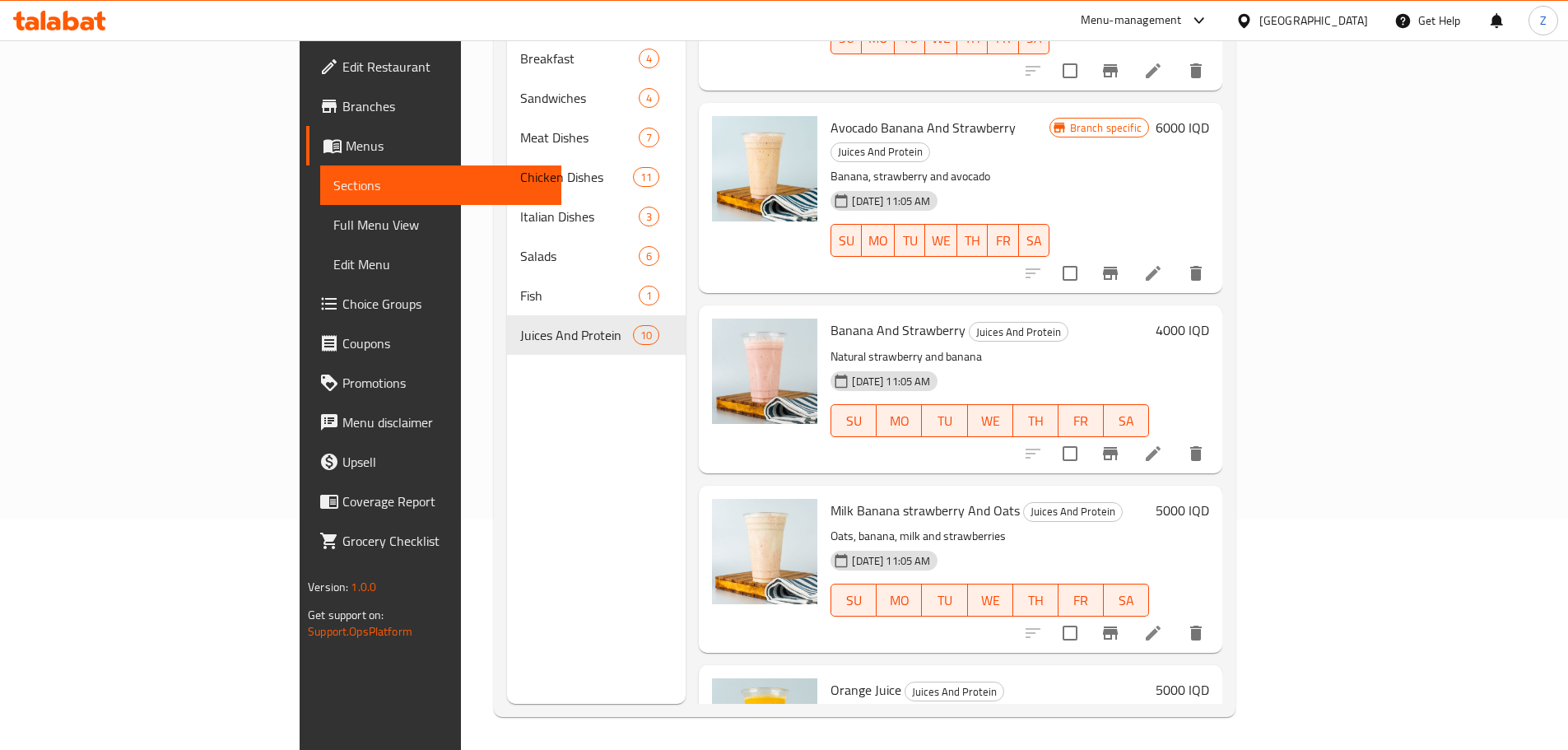
scroll to position [654, 0]
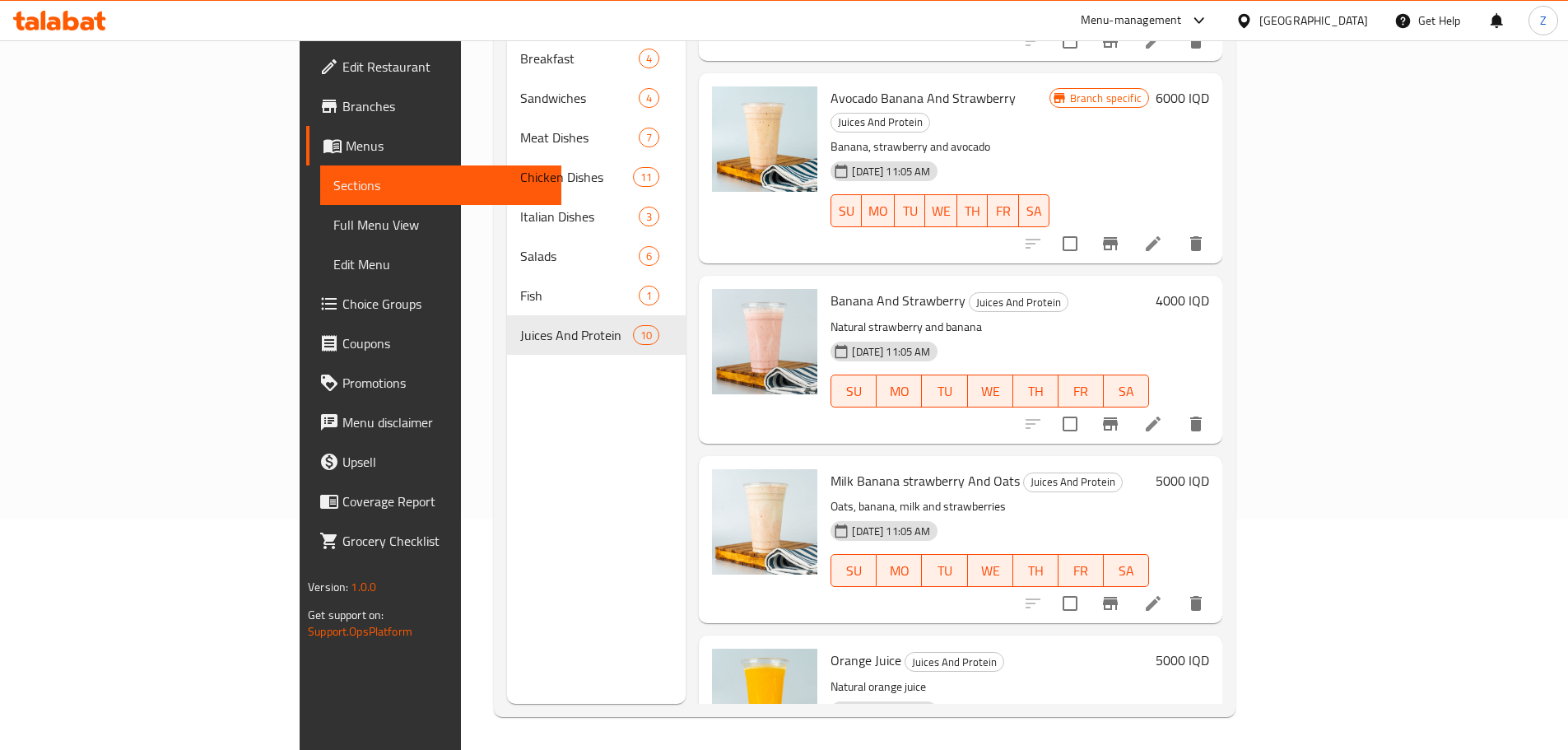
click at [1209, 289] on h6 "4000 IQD" at bounding box center [1182, 300] width 53 height 23
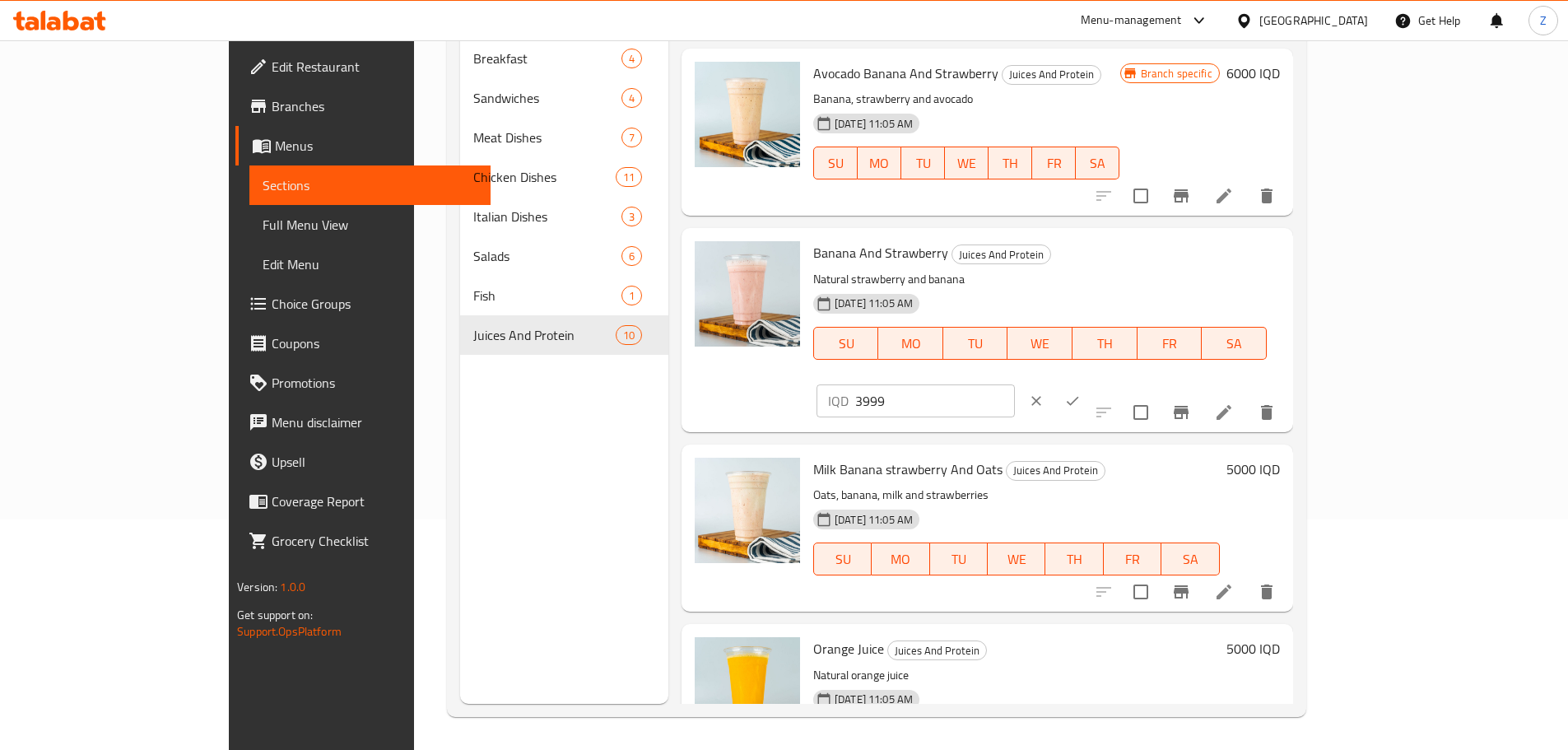
click at [1014, 384] on input "3999" at bounding box center [935, 401] width 159 height 33
click at [1014, 384] on input "3998" at bounding box center [935, 401] width 159 height 33
click at [1014, 384] on input "3997" at bounding box center [935, 401] width 159 height 33
click at [1014, 384] on input "3996" at bounding box center [935, 401] width 159 height 33
click at [1014, 384] on input "3995" at bounding box center [935, 401] width 159 height 33
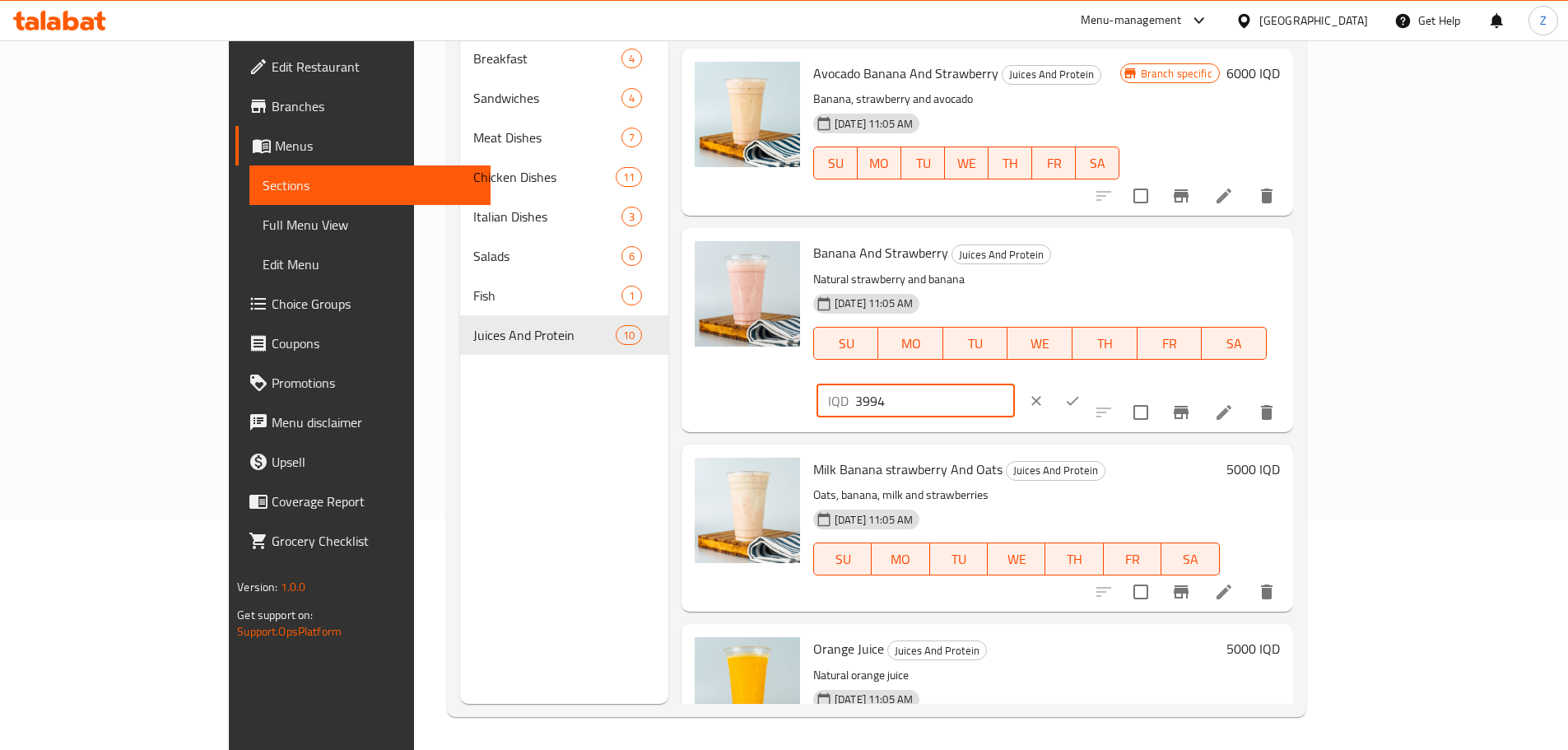
click at [1014, 384] on input "3994" at bounding box center [935, 401] width 159 height 33
paste input "5000"
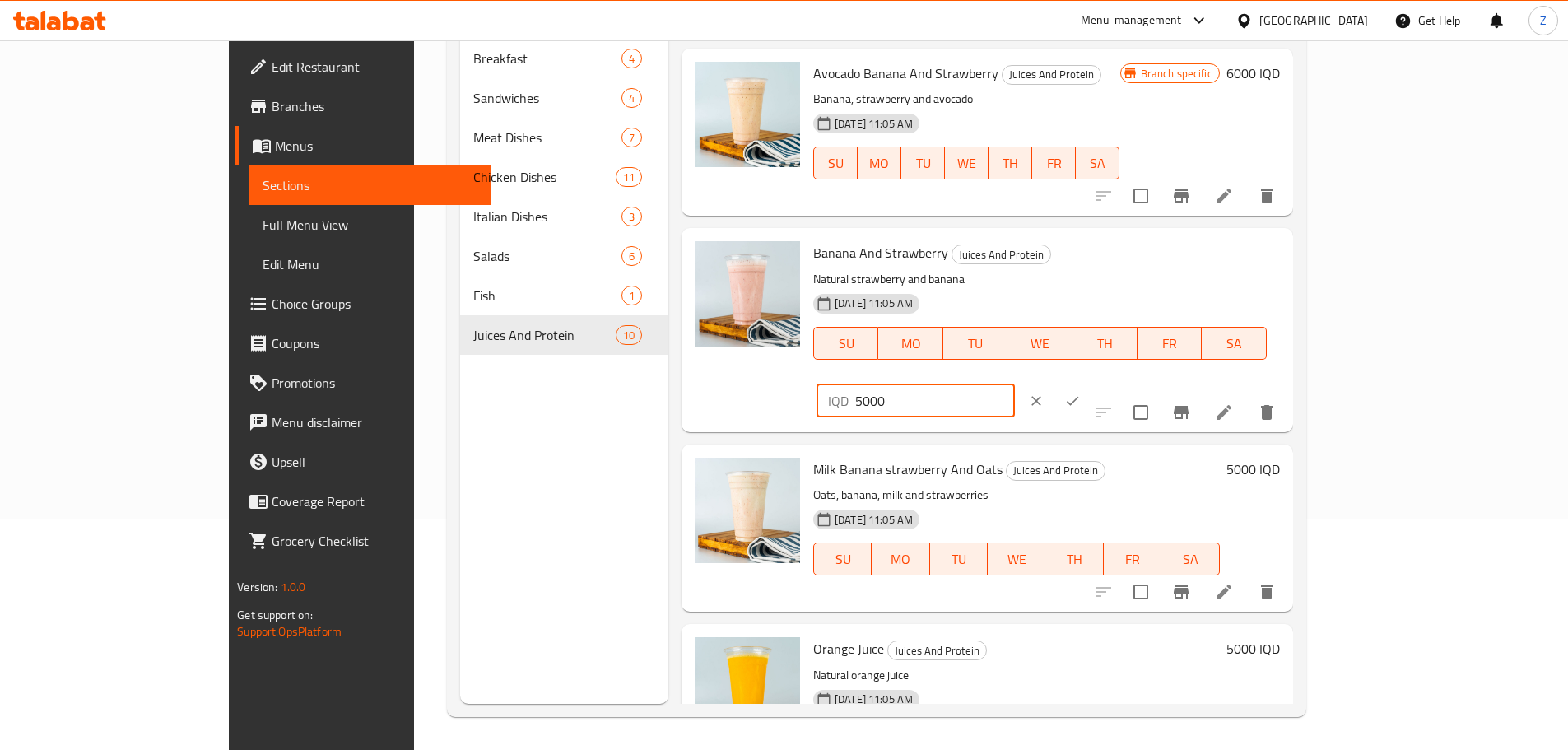
type input "5000"
click at [1091, 383] on button "ok" at bounding box center [1072, 402] width 37 height 37
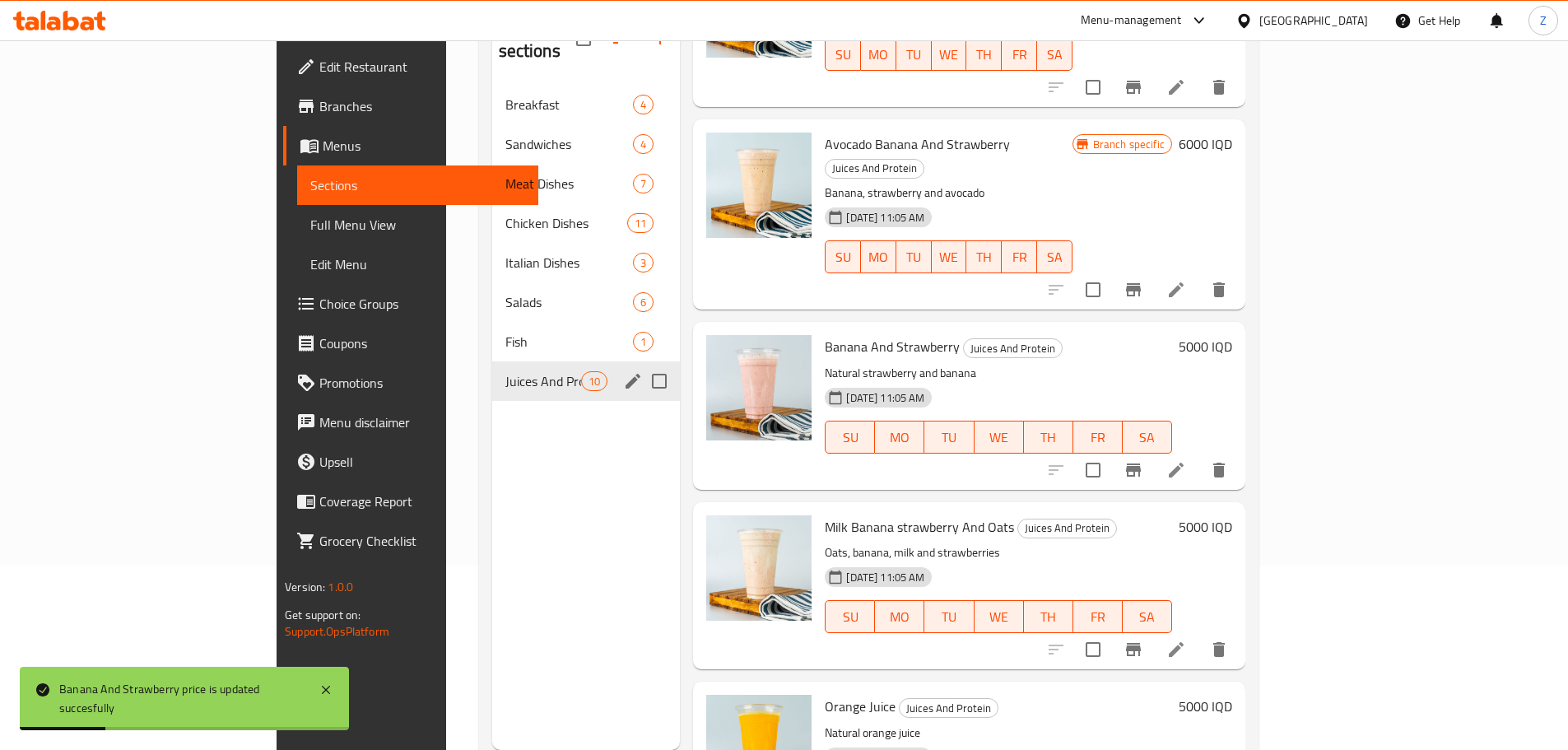
scroll to position [149, 0]
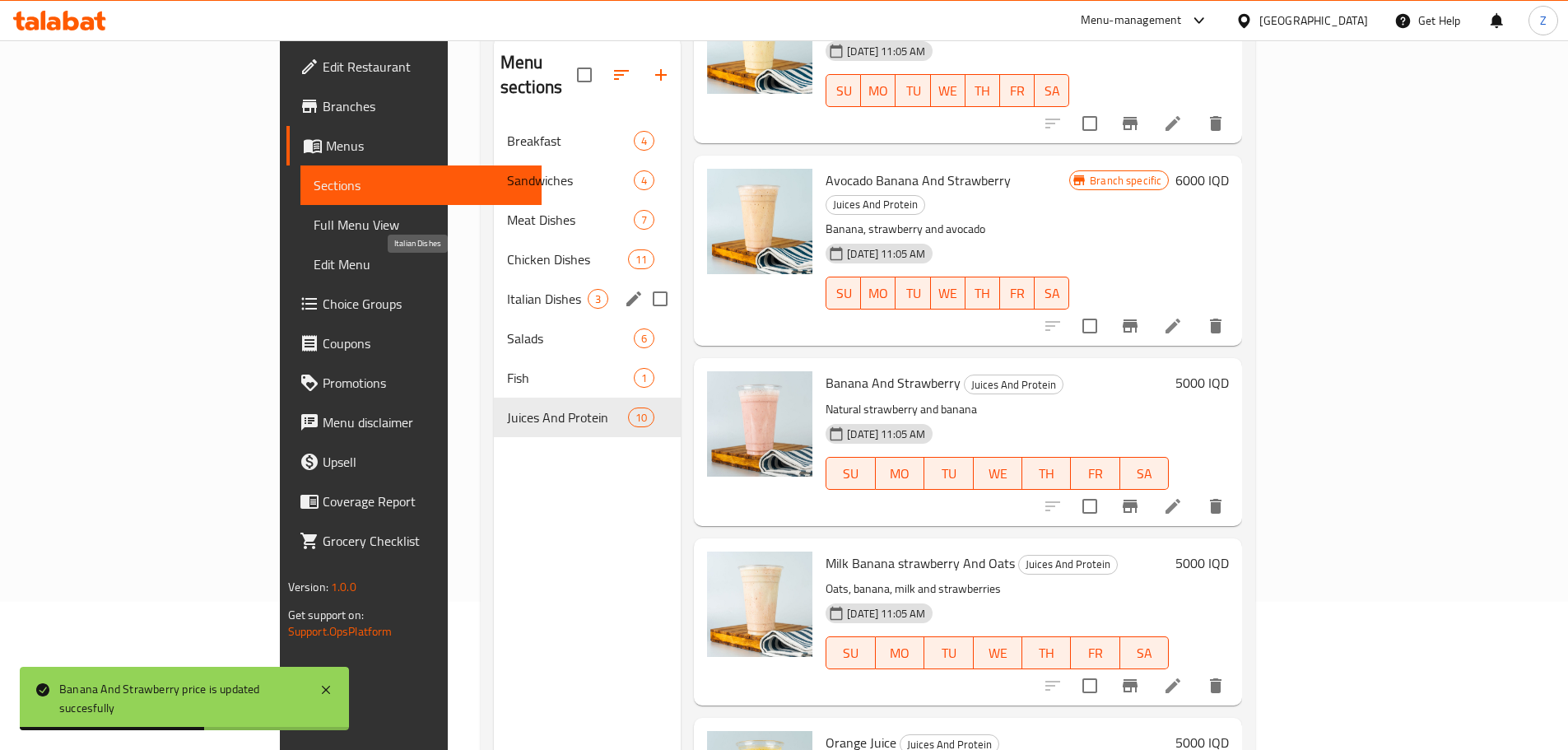
click at [507, 289] on span "Italian Dishes" at bounding box center [547, 299] width 81 height 20
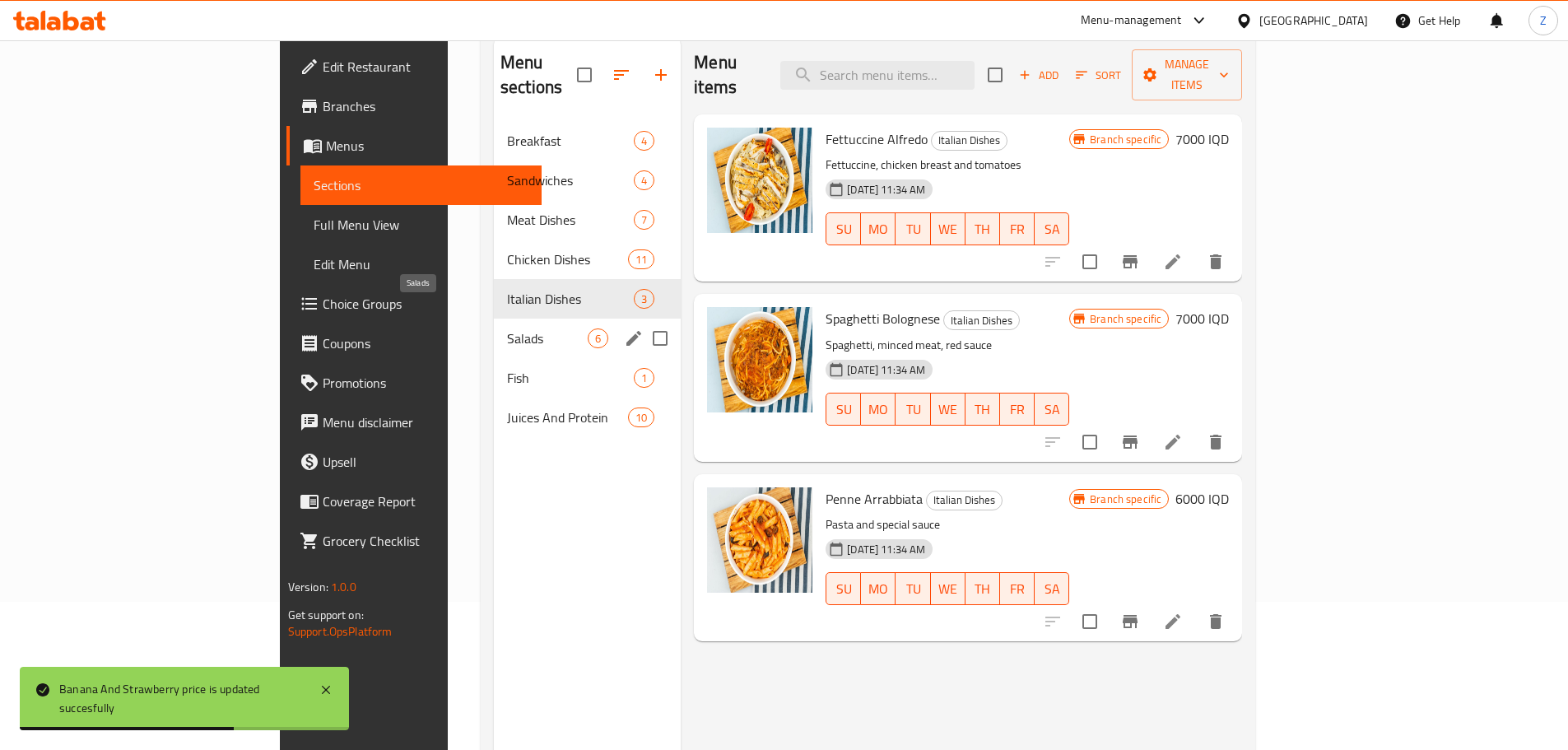
click at [507, 328] on span "Salads" at bounding box center [547, 338] width 81 height 20
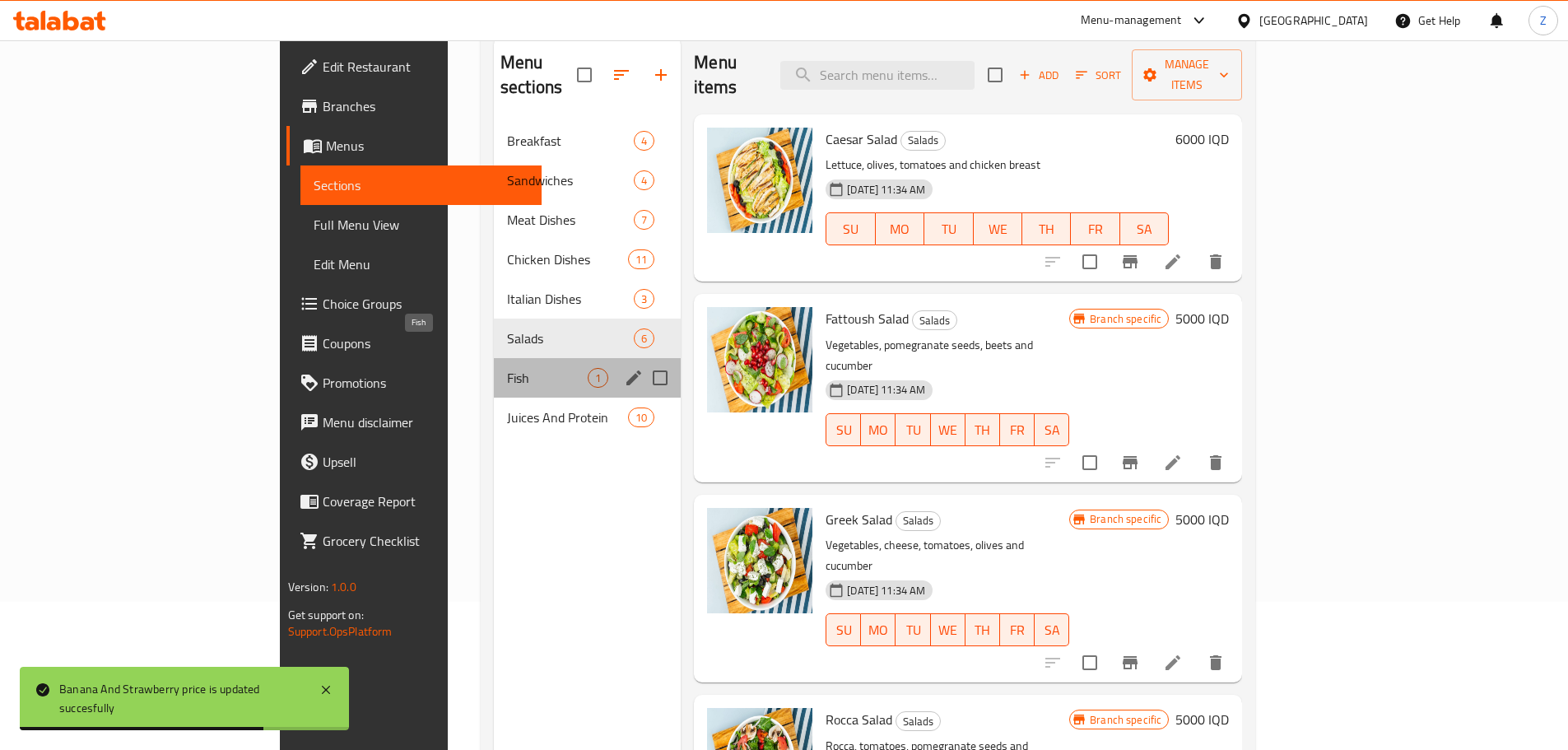
click at [507, 368] on span "Fish" at bounding box center [547, 378] width 81 height 20
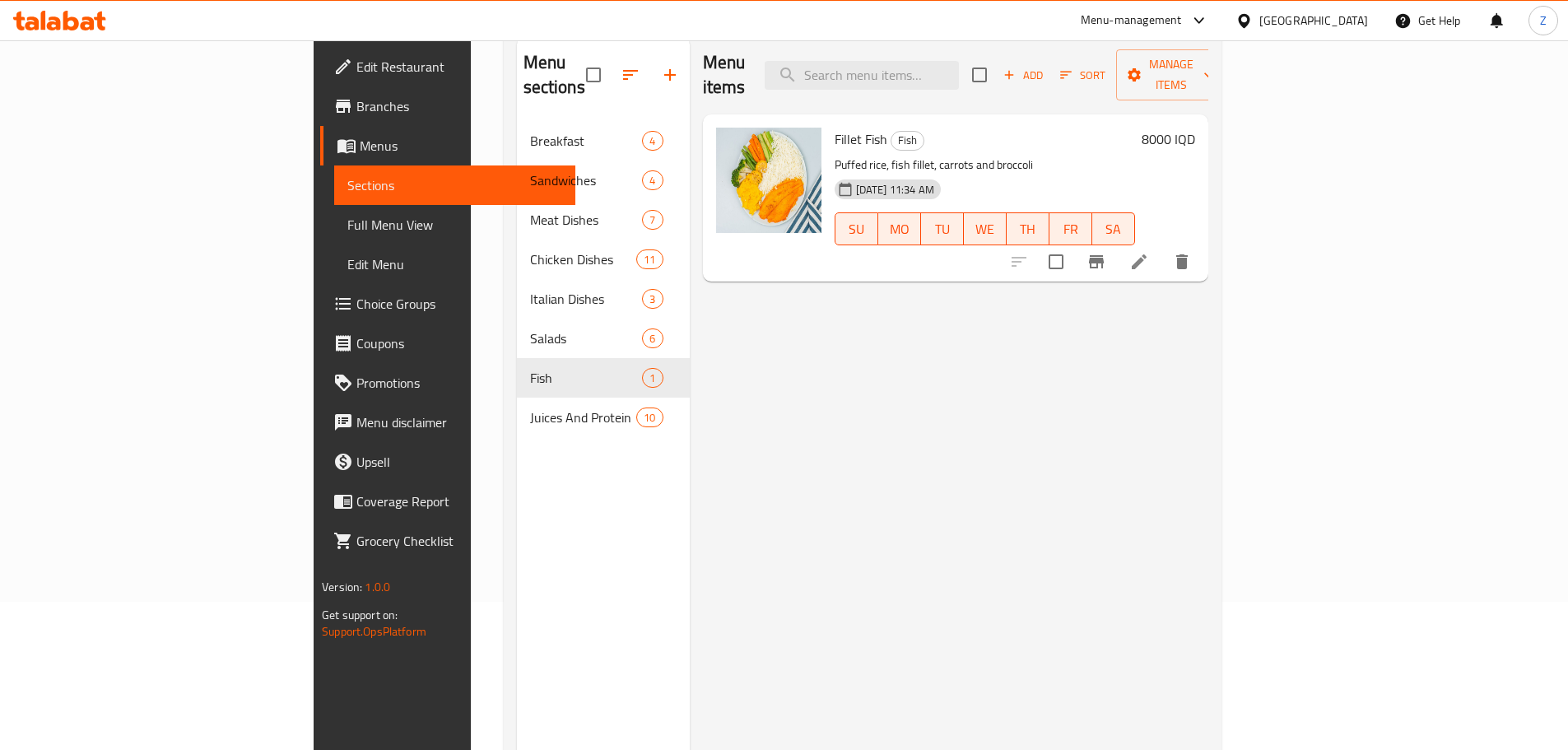
click at [1195, 127] on h6 "8000 IQD" at bounding box center [1168, 138] width 53 height 23
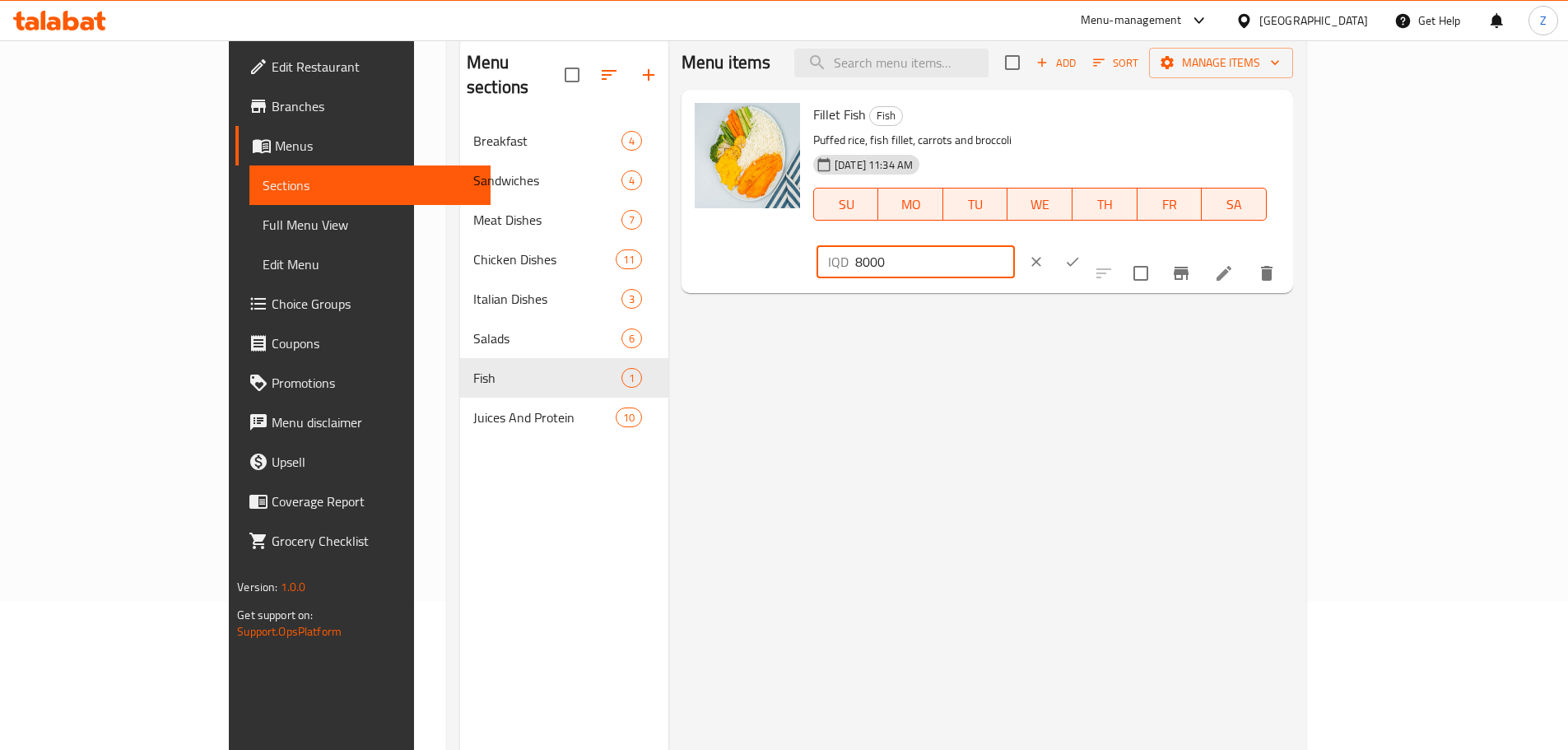
click at [1014, 246] on input "8000" at bounding box center [935, 262] width 159 height 33
type input "9000"
click at [1080, 254] on icon "ok" at bounding box center [1072, 262] width 16 height 17
